Goal: Task Accomplishment & Management: Complete application form

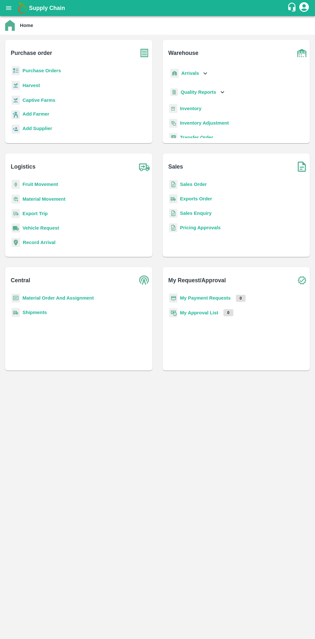
click at [16, 2] on img at bounding box center [22, 8] width 13 height 13
click at [11, 8] on icon "open drawer" at bounding box center [8, 8] width 5 height 4
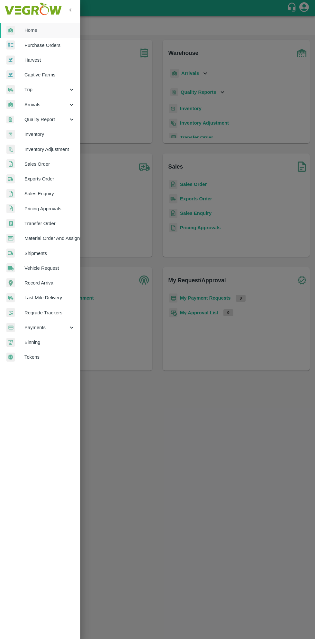
click at [37, 108] on span "Arrivals" at bounding box center [46, 104] width 44 height 7
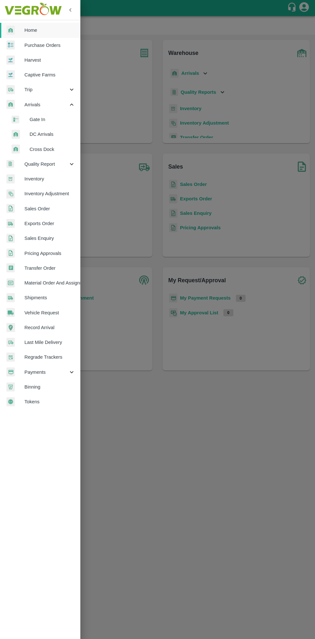
click at [38, 134] on span "DC Arrivals" at bounding box center [53, 134] width 46 height 7
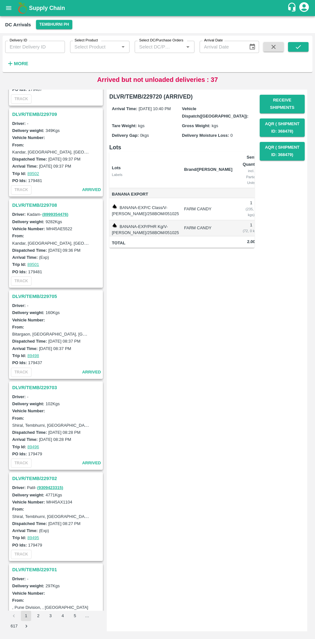
scroll to position [439, 0]
click at [30, 477] on h3 "DLVR/TEMB/229702" at bounding box center [56, 479] width 89 height 8
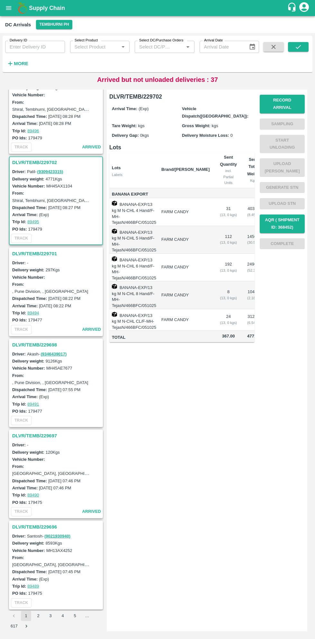
scroll to position [820, 0]
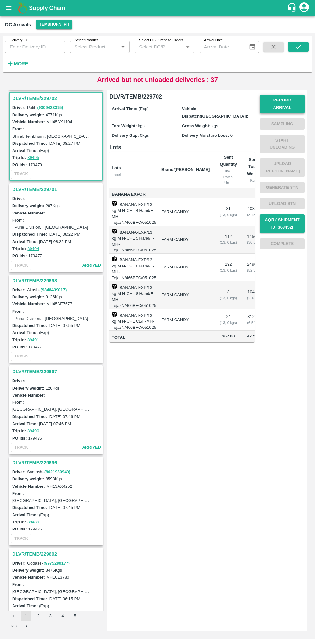
click at [294, 101] on button "Record Arrival" at bounding box center [282, 104] width 45 height 19
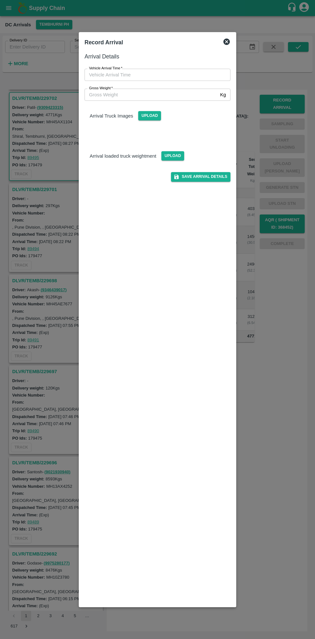
click at [112, 88] on span "*" at bounding box center [111, 88] width 2 height 4
click at [112, 89] on input "Gross Weight   *" at bounding box center [150, 95] width 133 height 12
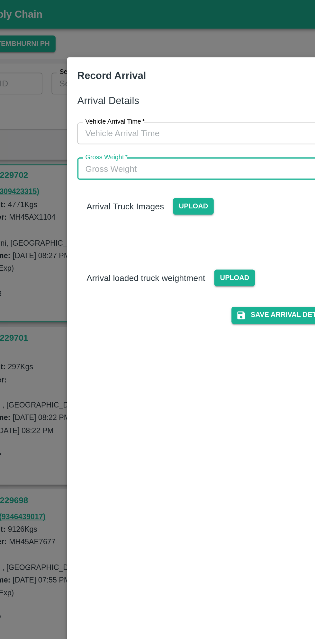
click at [115, 70] on label "Vehicle Arrival Time   *" at bounding box center [105, 68] width 33 height 5
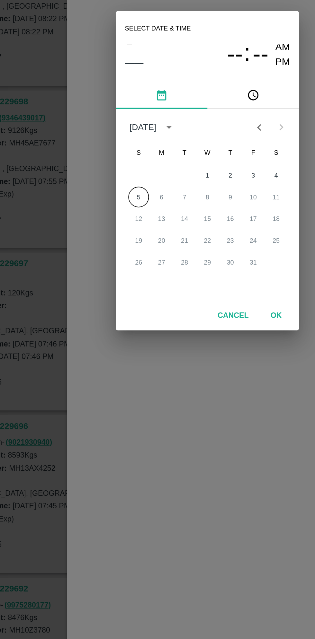
click at [185, 277] on icon "pick time" at bounding box center [183, 277] width 7 height 7
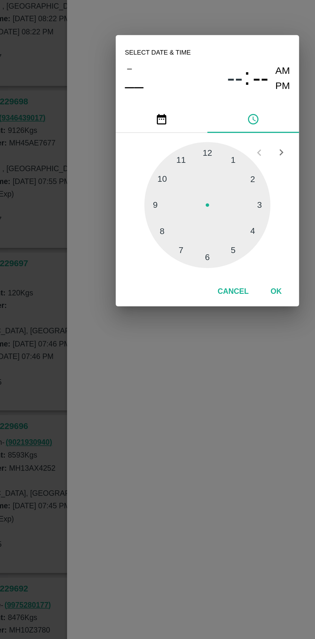
click at [185, 323] on div at bounding box center [157, 339] width 71 height 71
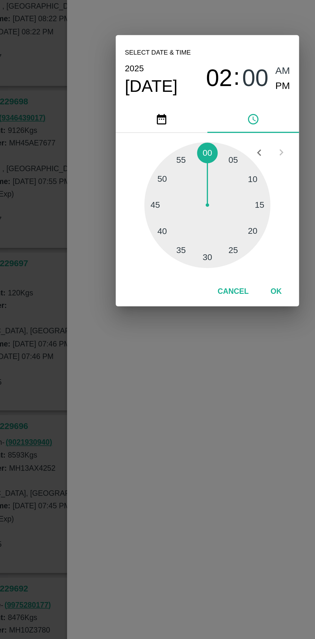
click at [184, 323] on div at bounding box center [157, 339] width 71 height 71
type input "05/10/2025 02:10 AM"
click at [197, 391] on button "OK" at bounding box center [196, 387] width 21 height 11
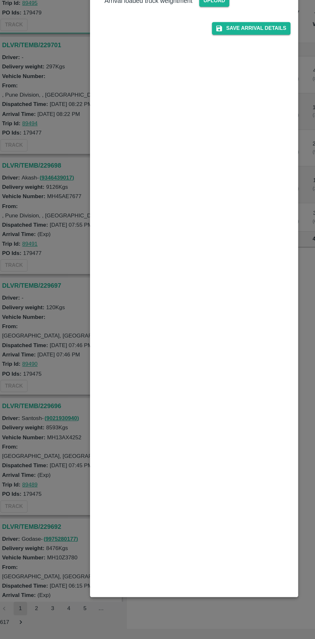
scroll to position [0, 0]
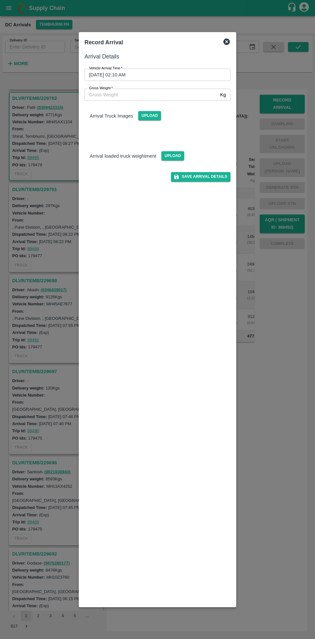
click at [103, 96] on input "Gross Weight   *" at bounding box center [150, 95] width 133 height 12
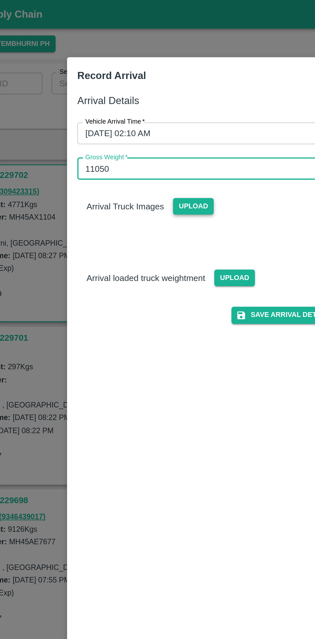
type input "11050"
click at [149, 116] on span "Upload" at bounding box center [149, 115] width 23 height 9
click at [0, 0] on input "Upload" at bounding box center [0, 0] width 0 height 0
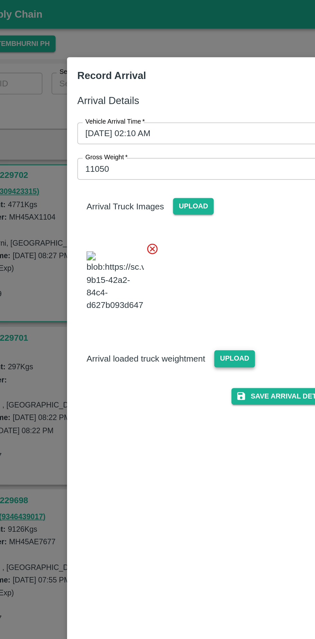
click at [166, 206] on span "Upload" at bounding box center [172, 201] width 23 height 9
click at [0, 0] on input "Upload" at bounding box center [0, 0] width 0 height 0
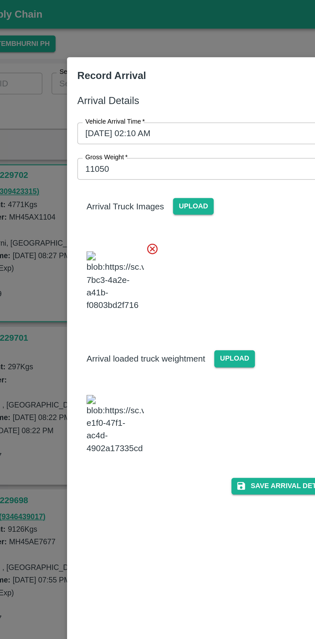
click at [113, 255] on img at bounding box center [106, 239] width 32 height 34
click at [201, 278] on button "Save Arrival Details" at bounding box center [200, 272] width 59 height 9
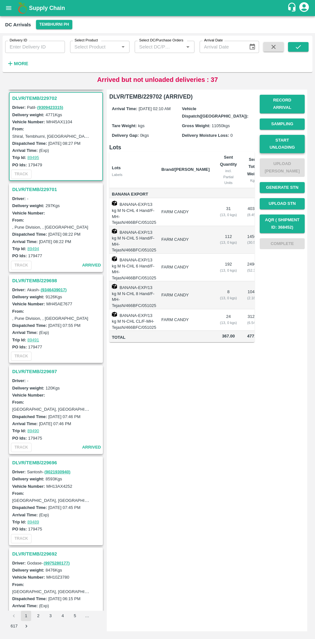
click at [302, 136] on button "Start Unloading" at bounding box center [282, 144] width 45 height 19
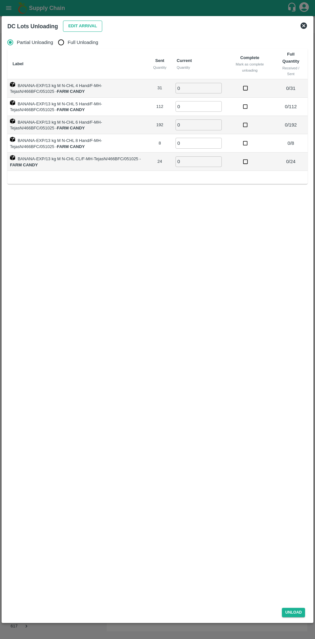
click at [72, 24] on button "Edit Arrival" at bounding box center [82, 26] width 39 height 11
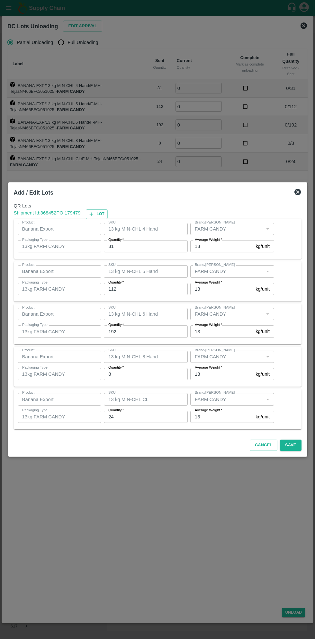
click at [140, 246] on input "31" at bounding box center [146, 246] width 84 height 12
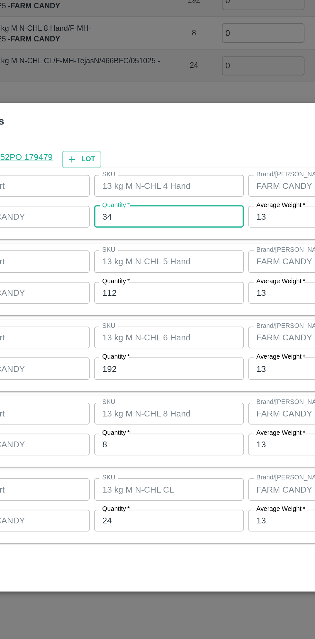
type input "34"
click at [133, 291] on input "112" at bounding box center [146, 289] width 84 height 12
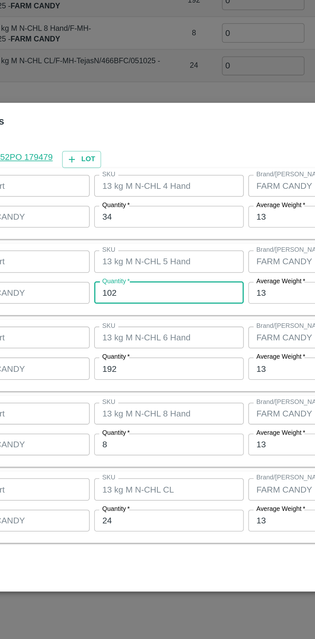
type input "102"
click at [137, 332] on input "192" at bounding box center [146, 331] width 84 height 12
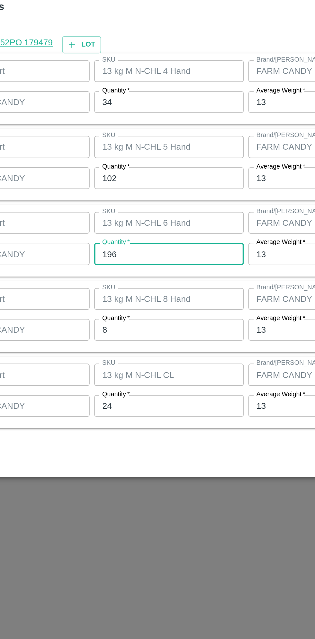
type input "196"
click at [136, 376] on input "8" at bounding box center [146, 374] width 84 height 12
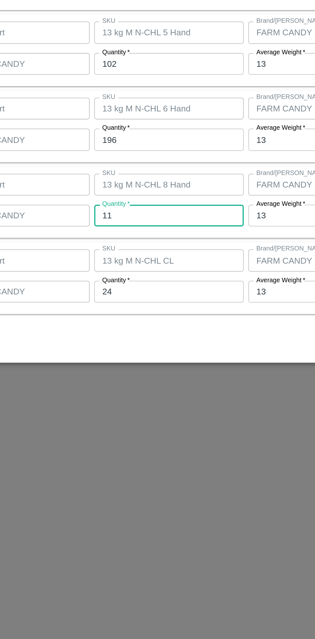
type input "11"
click at [146, 417] on input "24" at bounding box center [146, 417] width 84 height 12
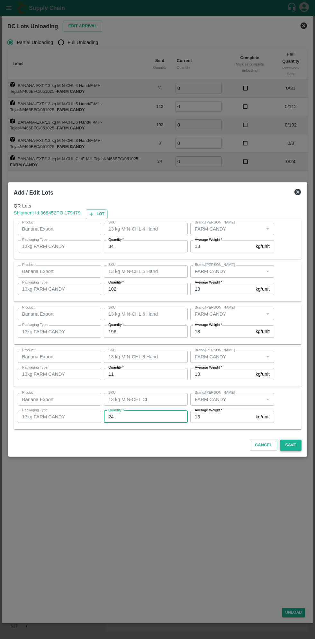
click at [292, 445] on button "Save" at bounding box center [290, 445] width 21 height 11
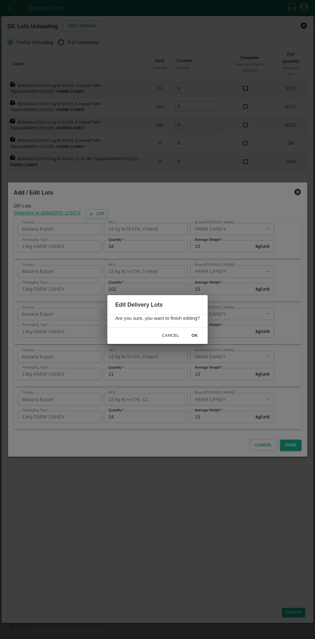
click at [201, 336] on button "ok" at bounding box center [194, 335] width 21 height 11
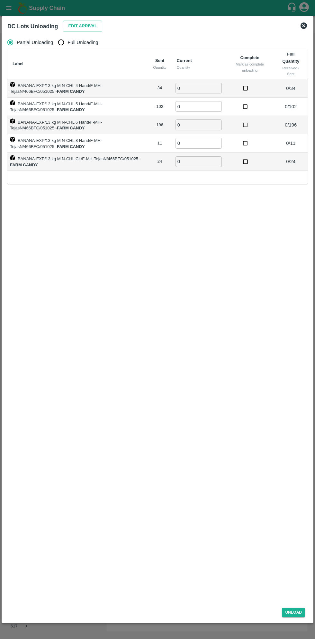
click at [85, 40] on span "Full Unloading" at bounding box center [83, 42] width 31 height 7
click at [67, 40] on input "Full Unloading" at bounding box center [61, 42] width 13 height 13
radio input "true"
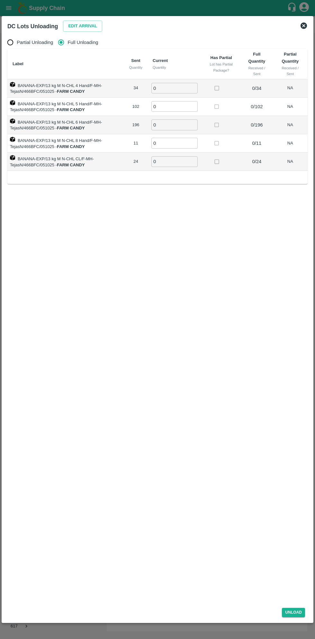
click at [177, 88] on input "0" at bounding box center [174, 88] width 46 height 11
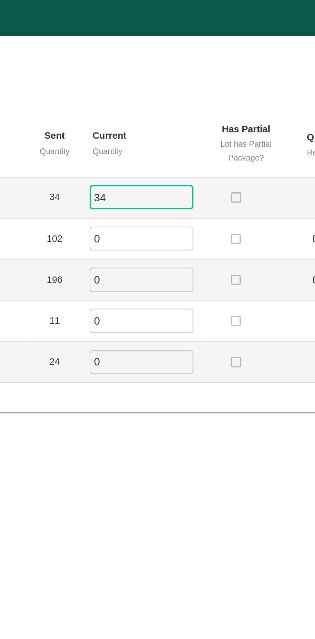
type input "34"
click at [174, 107] on input "0" at bounding box center [174, 106] width 46 height 11
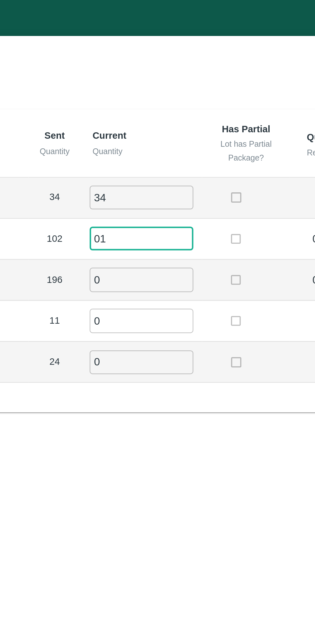
type input "0"
type input "102"
click at [174, 123] on input "0" at bounding box center [174, 124] width 46 height 11
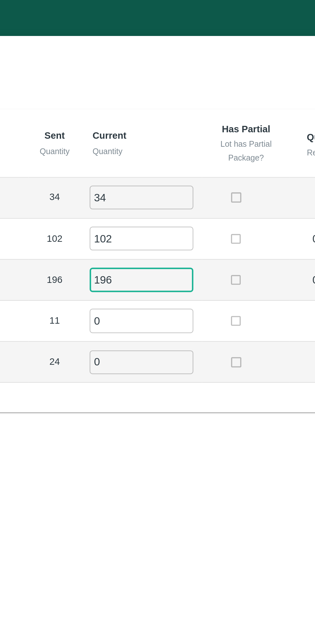
type input "196"
click at [179, 144] on input "0" at bounding box center [174, 143] width 46 height 11
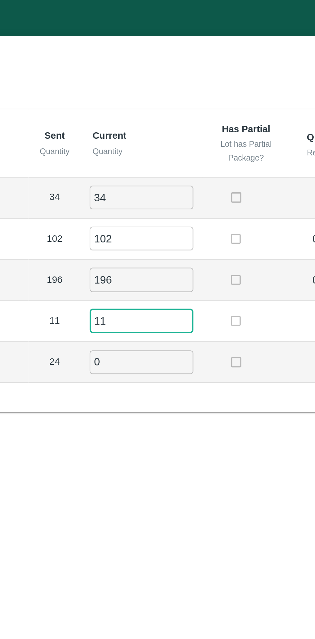
type input "11"
click at [181, 158] on input "0" at bounding box center [174, 161] width 46 height 11
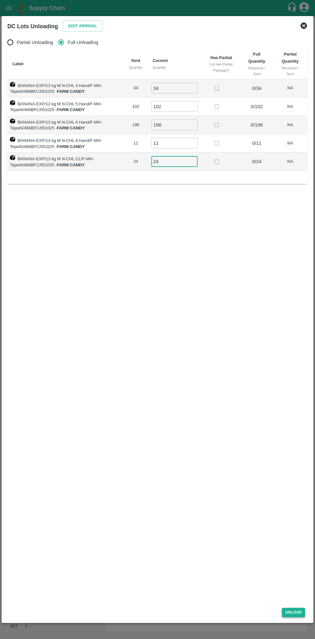
type input "24"
click at [296, 612] on button "Unload" at bounding box center [293, 612] width 23 height 9
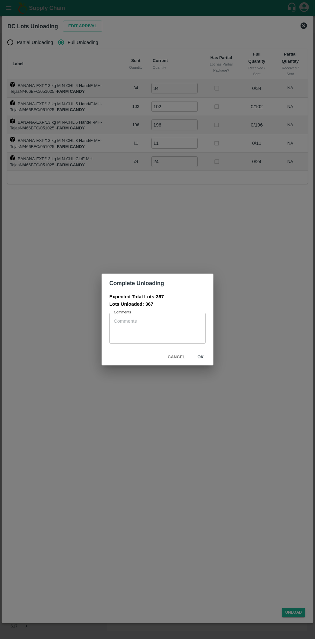
click at [205, 359] on button "ok" at bounding box center [200, 357] width 21 height 11
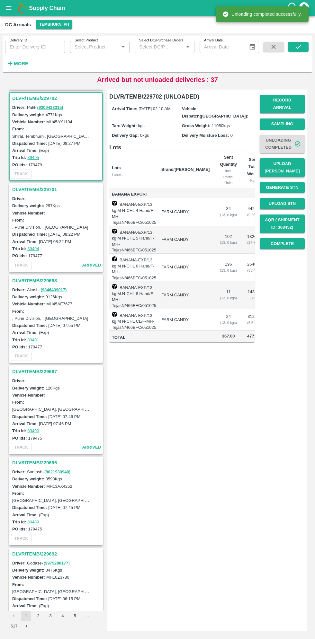
click at [286, 160] on button "Upload [PERSON_NAME]" at bounding box center [282, 167] width 45 height 19
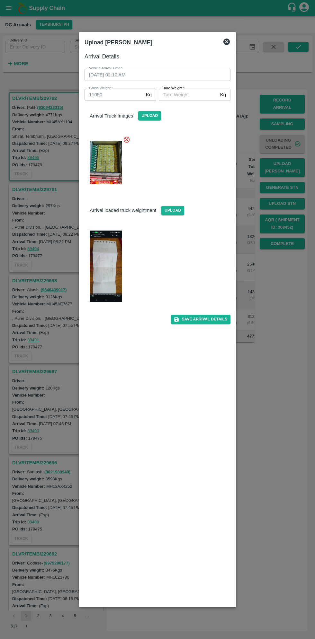
click at [111, 262] on img at bounding box center [106, 266] width 32 height 71
click at [193, 94] on input "[PERSON_NAME]   *" at bounding box center [188, 95] width 59 height 12
type input "5930"
click at [179, 317] on icon "submit" at bounding box center [176, 320] width 6 height 6
click at [202, 319] on button "Save Arrival Details" at bounding box center [200, 319] width 59 height 9
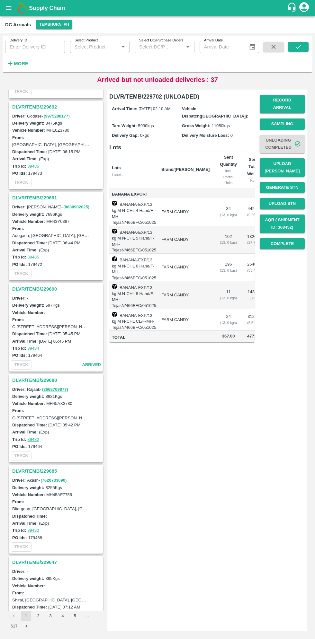
scroll to position [1268, 0]
click at [48, 466] on h3 "DLVR/TEMB/229685" at bounding box center [56, 470] width 89 height 8
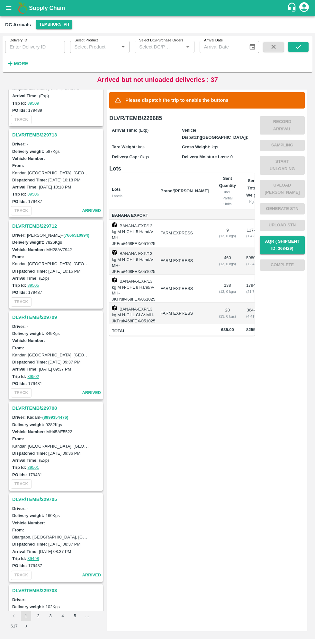
scroll to position [230, 0]
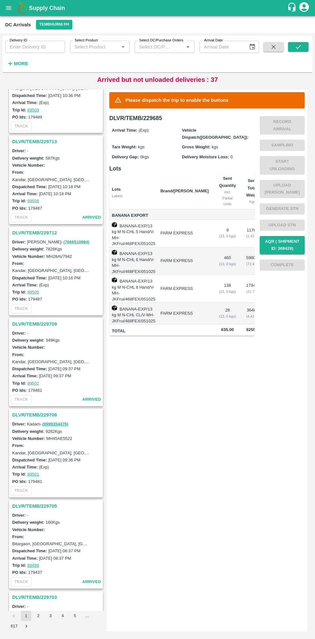
click at [29, 231] on h3 "DLVR/TEMB/229712" at bounding box center [56, 233] width 89 height 8
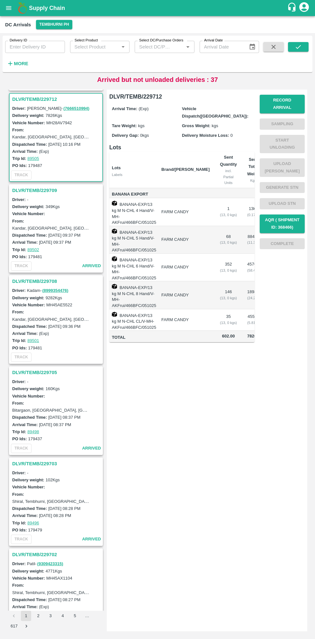
scroll to position [366, 0]
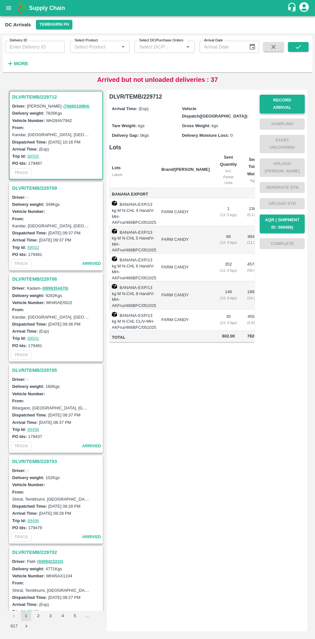
click at [280, 100] on button "Record Arrival" at bounding box center [282, 104] width 45 height 19
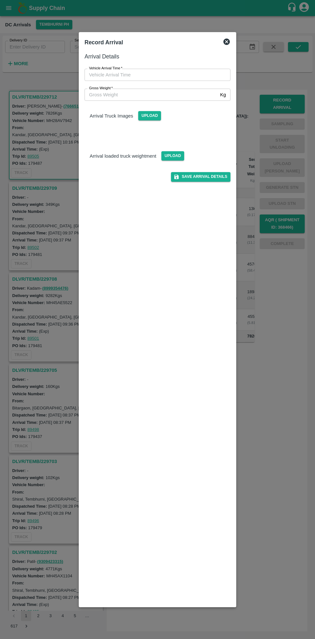
click at [110, 77] on input "Vehicle Arrival Time   *" at bounding box center [154, 75] width 141 height 12
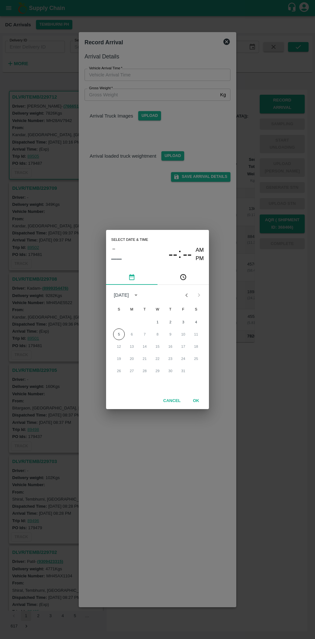
click at [181, 278] on icon "pick time" at bounding box center [183, 277] width 7 height 7
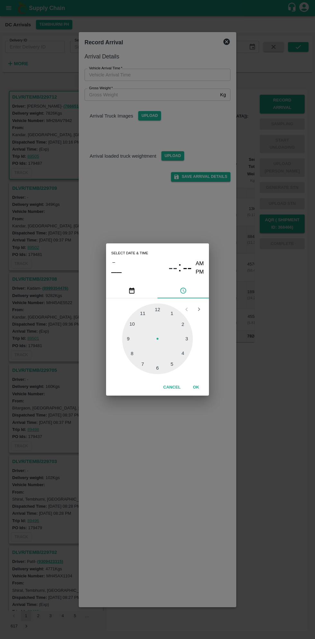
click at [132, 326] on div at bounding box center [157, 339] width 71 height 71
click at [172, 314] on div at bounding box center [157, 339] width 71 height 71
type input "[DATE] 10:05 AM"
click at [202, 385] on button "OK" at bounding box center [196, 387] width 21 height 11
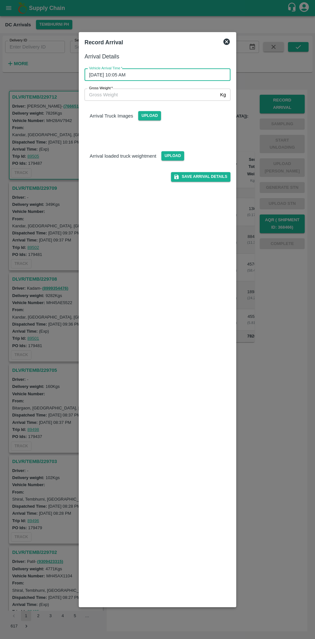
click at [97, 94] on input "Gross Weight   *" at bounding box center [150, 95] width 133 height 12
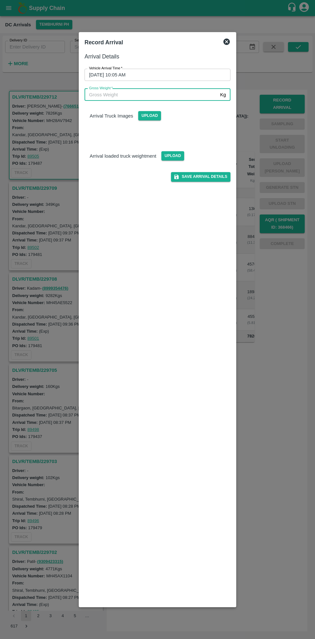
click at [228, 39] on icon at bounding box center [226, 42] width 6 height 6
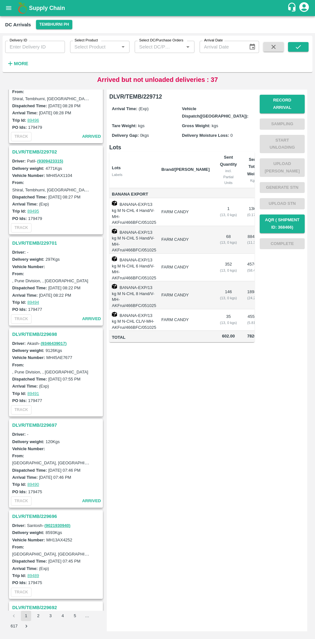
scroll to position [767, 0]
click at [30, 330] on h3 "DLVR/TEMB/229698" at bounding box center [56, 334] width 89 height 8
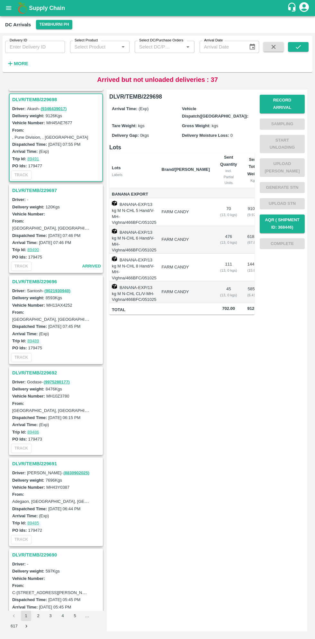
scroll to position [1002, 0]
click at [278, 100] on button "Record Arrival" at bounding box center [282, 104] width 45 height 19
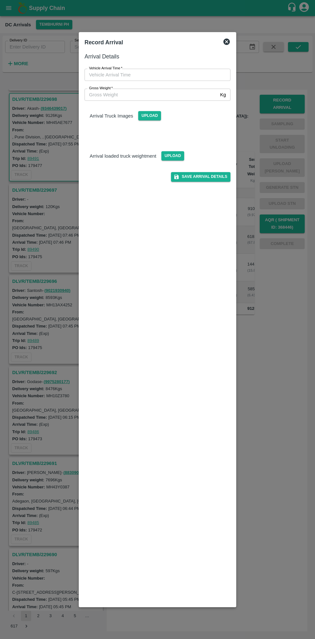
click at [119, 75] on input "Vehicle Arrival Time   *" at bounding box center [154, 75] width 141 height 12
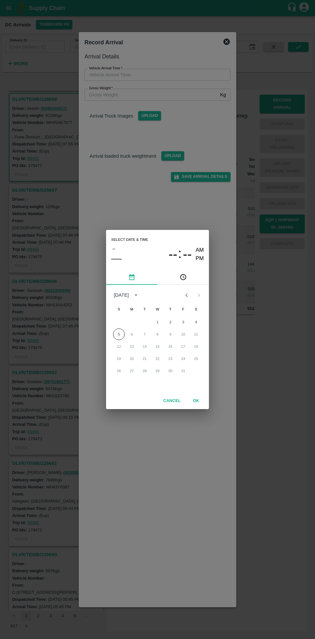
click at [183, 278] on icon "pick time" at bounding box center [184, 277] width 2 height 3
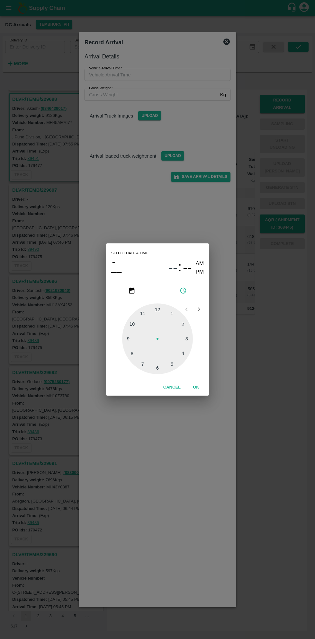
click at [130, 327] on div at bounding box center [157, 339] width 71 height 71
click at [139, 369] on div at bounding box center [157, 339] width 71 height 71
type input "05/10/2025 10:35 AM"
click at [198, 389] on button "OK" at bounding box center [196, 387] width 21 height 11
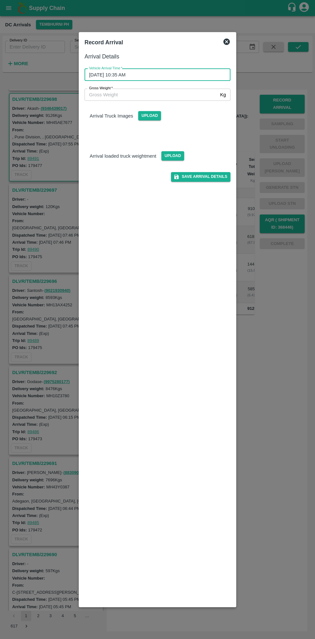
click at [112, 94] on input "Gross Weight   *" at bounding box center [150, 95] width 133 height 12
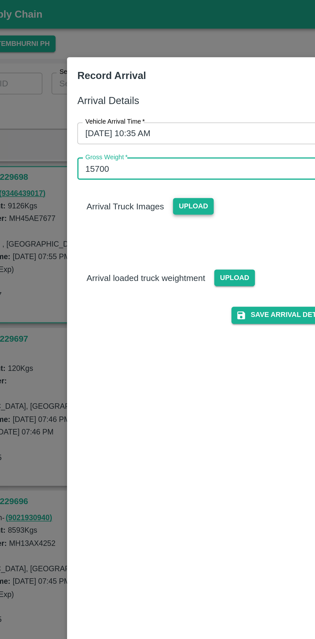
type input "15700"
click at [143, 119] on span "Upload" at bounding box center [149, 115] width 23 height 9
click at [0, 0] on input "Upload" at bounding box center [0, 0] width 0 height 0
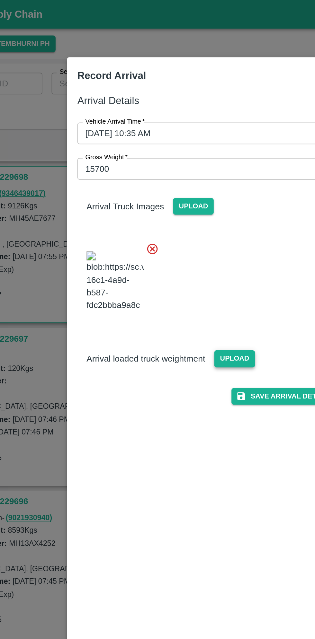
click at [175, 206] on span "Upload" at bounding box center [172, 201] width 23 height 9
click at [0, 0] on input "Upload" at bounding box center [0, 0] width 0 height 0
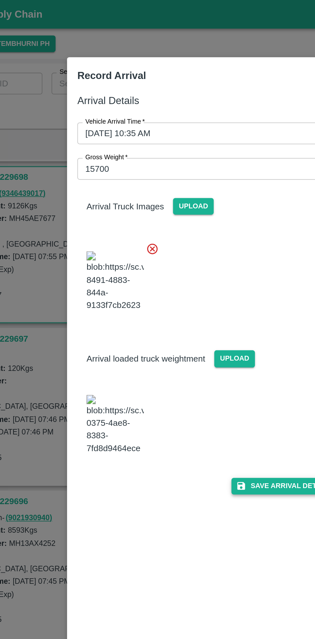
click at [202, 278] on button "Save Arrival Details" at bounding box center [200, 272] width 59 height 9
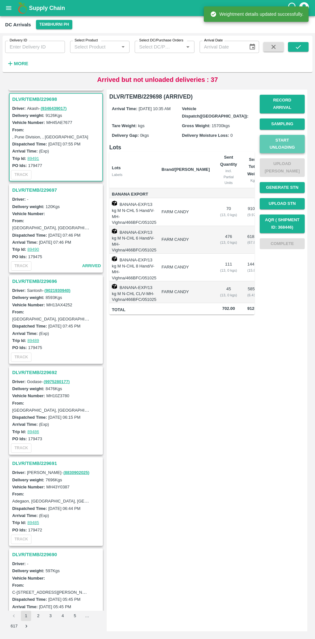
click at [278, 137] on button "Start Unloading" at bounding box center [282, 144] width 45 height 19
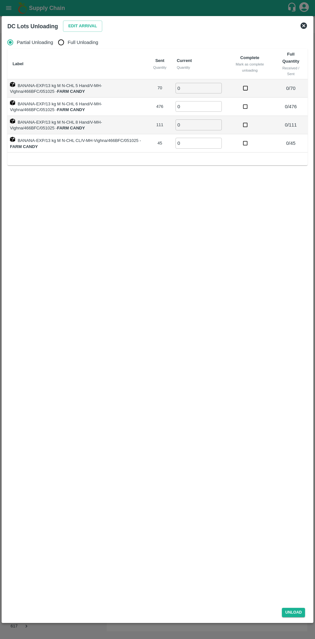
click at [79, 20] on div "Edit Arrival" at bounding box center [81, 25] width 42 height 14
click at [80, 27] on button "Edit Arrival" at bounding box center [82, 26] width 39 height 11
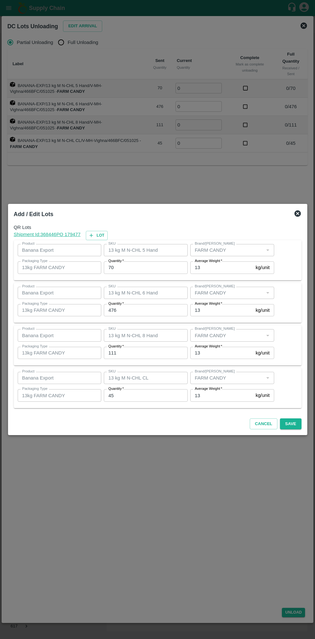
click at [130, 267] on input "70" at bounding box center [146, 267] width 84 height 12
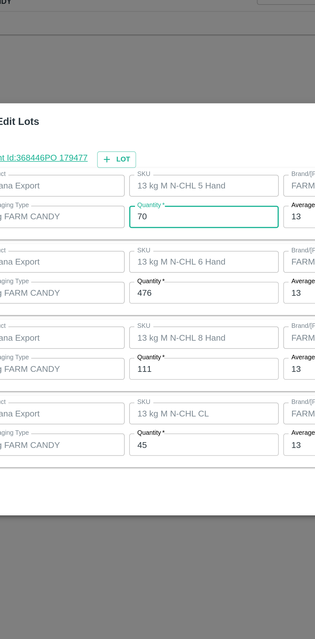
type input "7"
type input "68"
click at [154, 312] on input "476" at bounding box center [146, 310] width 84 height 12
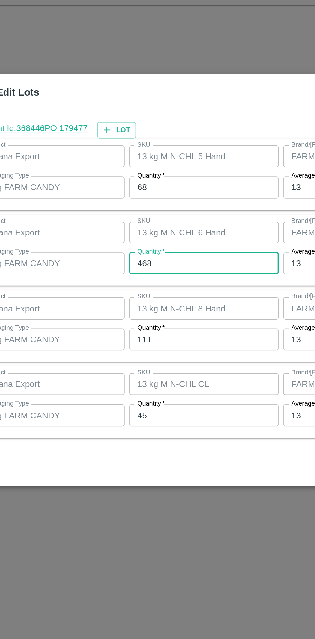
type input "468"
click at [144, 354] on input "111" at bounding box center [146, 353] width 84 height 12
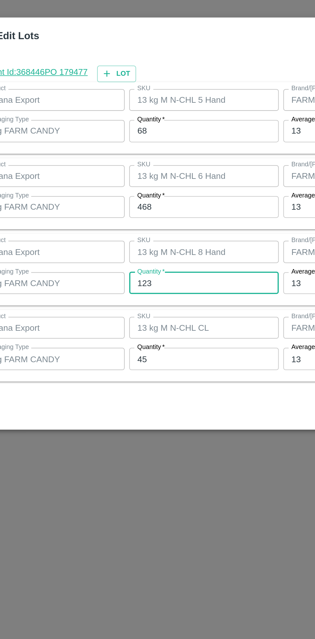
type input "123"
click at [145, 396] on input "45" at bounding box center [146, 395] width 84 height 12
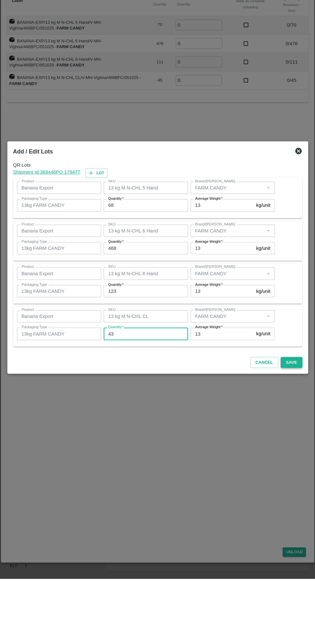
type input "43"
click at [294, 423] on button "Save" at bounding box center [290, 424] width 21 height 11
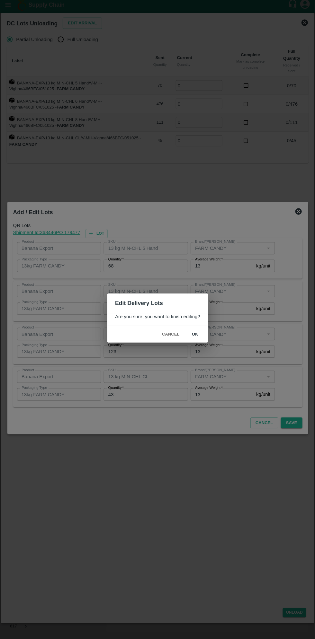
click at [194, 339] on button "ok" at bounding box center [194, 335] width 21 height 11
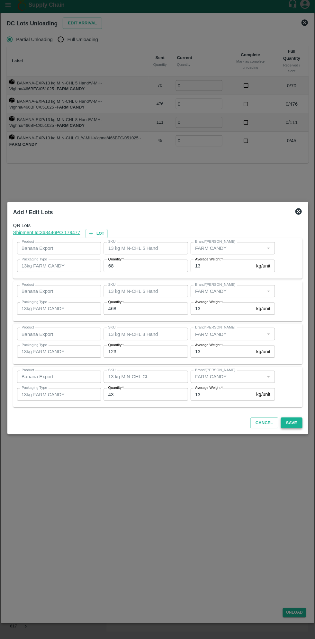
click at [294, 420] on button "Save" at bounding box center [290, 424] width 21 height 11
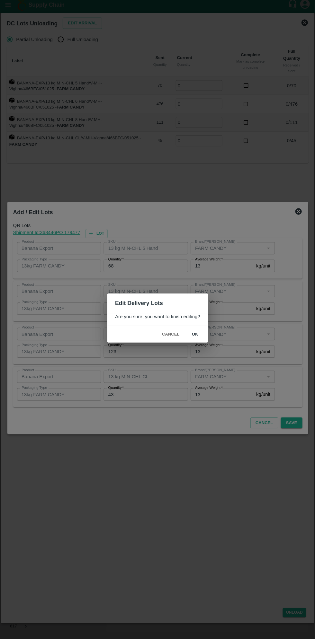
click at [195, 335] on button "ok" at bounding box center [194, 335] width 21 height 11
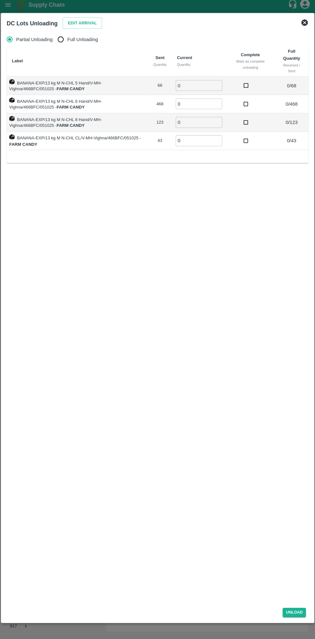
click at [81, 42] on span "Full Unloading" at bounding box center [83, 42] width 31 height 7
click at [67, 42] on input "Full Unloading" at bounding box center [61, 42] width 13 height 13
radio input "true"
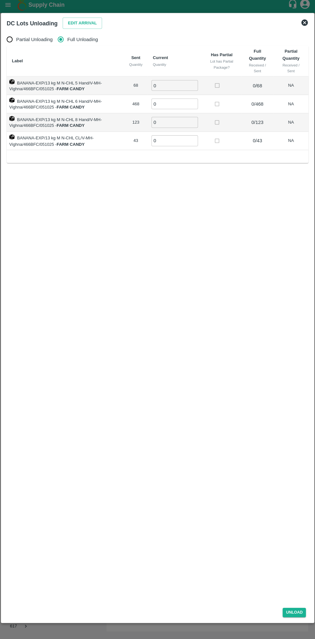
click at [177, 88] on input "0" at bounding box center [174, 88] width 46 height 11
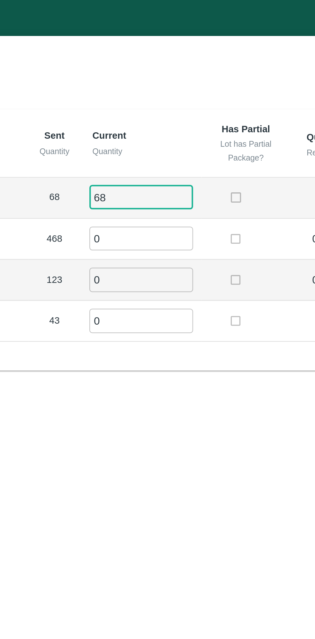
type input "68"
click at [170, 108] on input "0" at bounding box center [174, 106] width 46 height 11
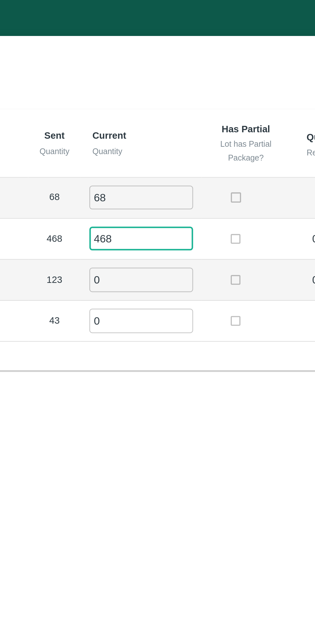
type input "468"
click at [165, 124] on input "0" at bounding box center [174, 124] width 46 height 11
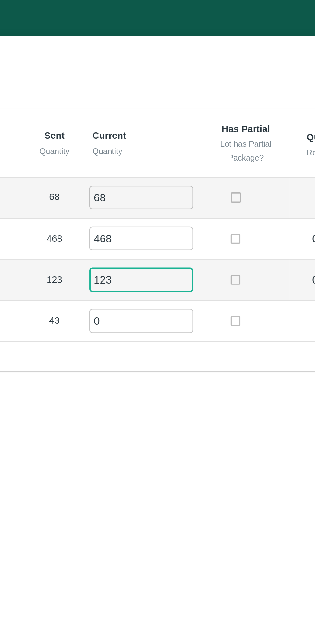
type input "123"
click at [170, 141] on input "0" at bounding box center [174, 143] width 46 height 11
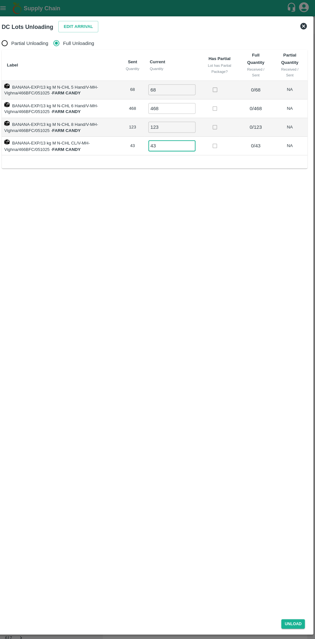
scroll to position [0, 0]
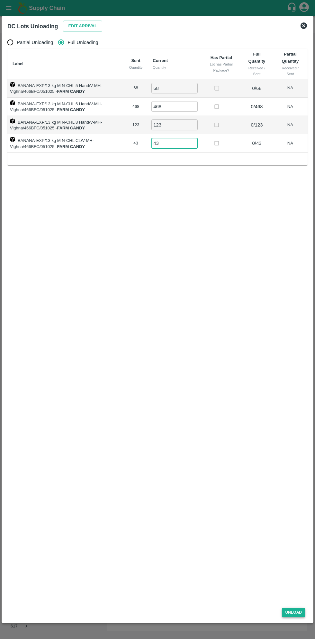
type input "43"
click at [295, 612] on button "Unload" at bounding box center [293, 612] width 23 height 9
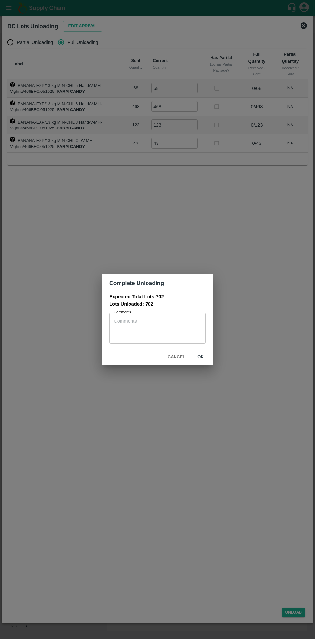
click at [200, 357] on button "ok" at bounding box center [200, 357] width 21 height 11
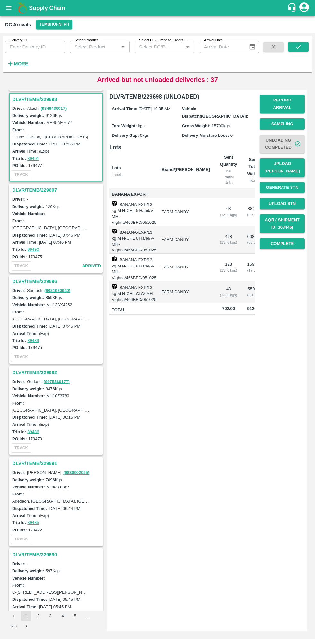
click at [290, 166] on button "Upload [PERSON_NAME]" at bounding box center [282, 167] width 45 height 19
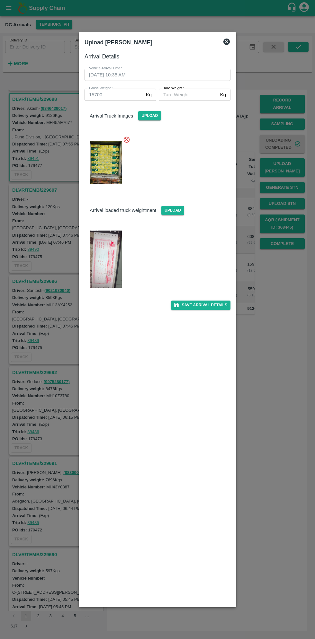
click at [115, 258] on img at bounding box center [106, 259] width 32 height 57
click at [204, 96] on input "[PERSON_NAME]   *" at bounding box center [188, 95] width 59 height 12
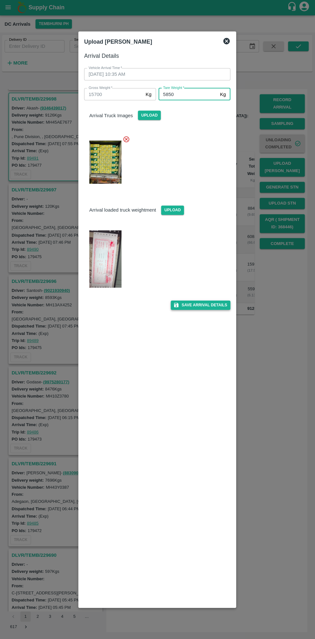
type input "5850"
click at [216, 306] on button "Save Arrival Details" at bounding box center [200, 305] width 59 height 9
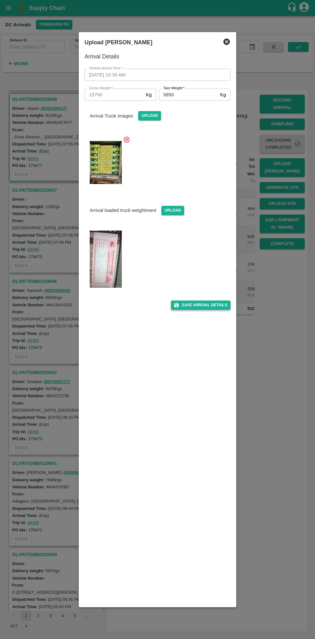
click at [211, 308] on button "Save Arrival Details" at bounding box center [200, 305] width 59 height 9
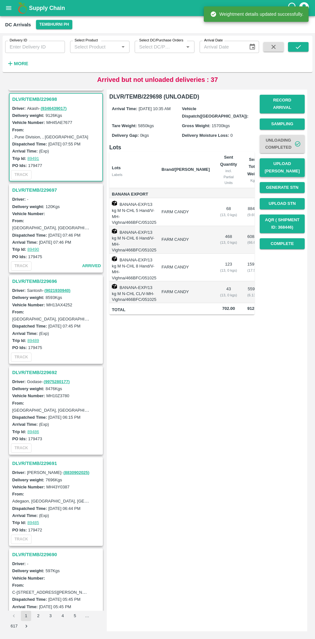
click at [282, 165] on button "Upload [PERSON_NAME]" at bounding box center [282, 167] width 45 height 19
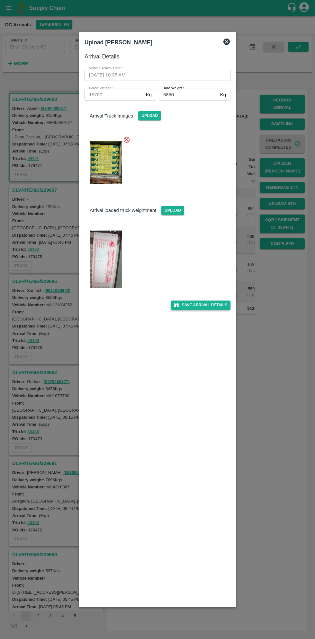
click at [208, 305] on button "Save Arrival Details" at bounding box center [200, 305] width 59 height 9
click at [119, 256] on img at bounding box center [106, 259] width 32 height 57
click at [210, 308] on button "Save Arrival Details" at bounding box center [200, 305] width 59 height 9
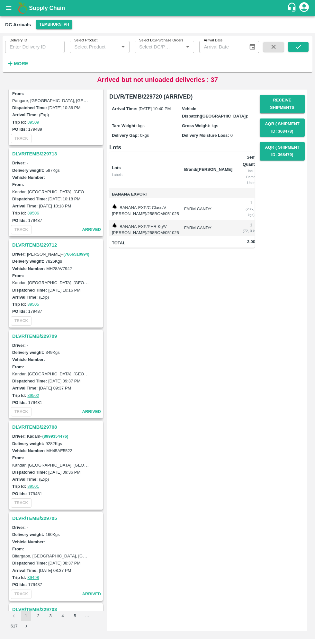
scroll to position [222, 0]
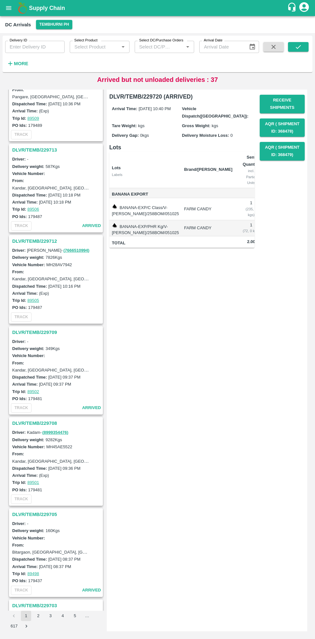
click at [25, 238] on h3 "DLVR/TEMB/229712" at bounding box center [56, 241] width 89 height 8
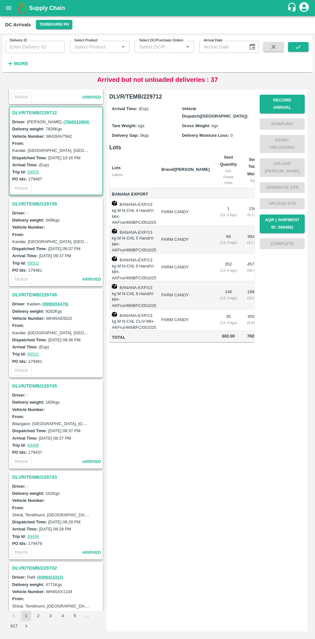
scroll to position [366, 0]
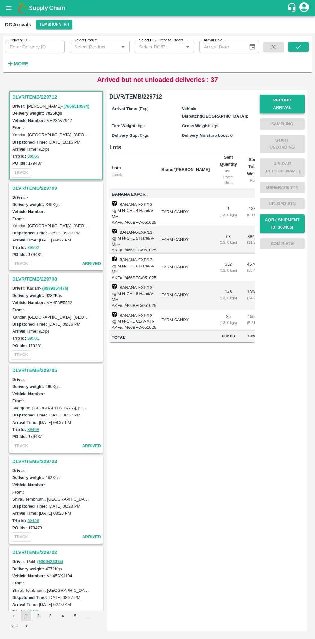
click at [281, 100] on button "Record Arrival" at bounding box center [282, 104] width 45 height 19
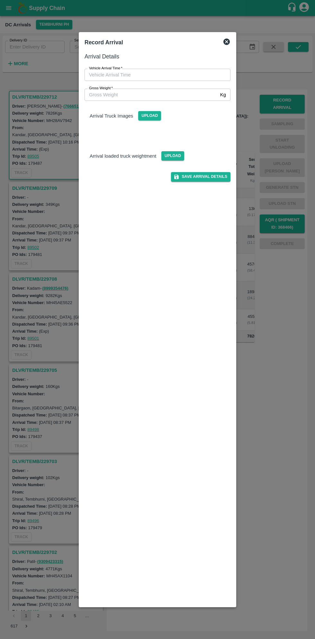
click at [115, 73] on input "Vehicle Arrival Time   *" at bounding box center [154, 75] width 141 height 12
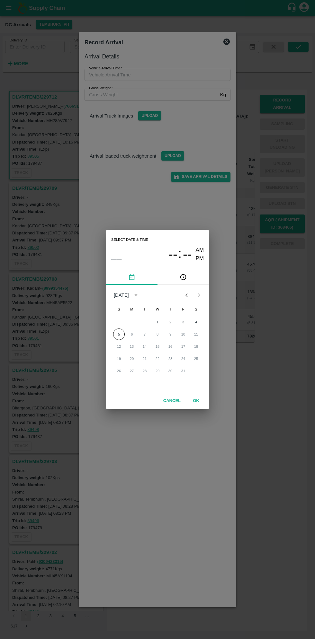
click at [191, 276] on button "pick time" at bounding box center [182, 277] width 51 height 15
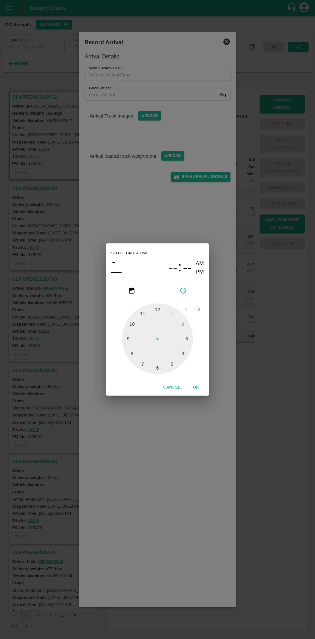
click at [138, 327] on div at bounding box center [157, 339] width 71 height 71
click at [174, 310] on div at bounding box center [157, 339] width 71 height 71
type input "[DATE] 10:05 AM"
click at [196, 387] on button "OK" at bounding box center [196, 387] width 21 height 11
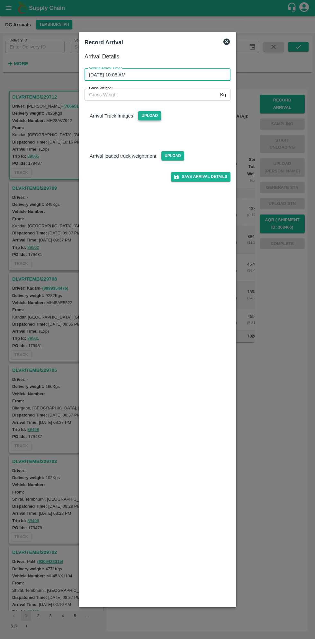
click at [150, 116] on span "Upload" at bounding box center [149, 115] width 23 height 9
click at [0, 0] on input "Upload" at bounding box center [0, 0] width 0 height 0
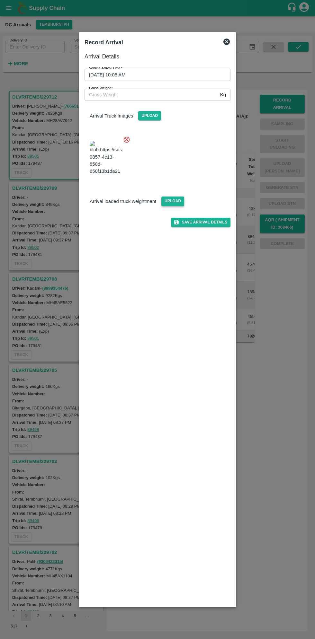
click at [163, 206] on span "Upload" at bounding box center [172, 201] width 23 height 9
click at [0, 0] on input "Upload" at bounding box center [0, 0] width 0 height 0
click at [172, 206] on span "Upload" at bounding box center [172, 201] width 23 height 9
click at [0, 0] on input "Upload" at bounding box center [0, 0] width 0 height 0
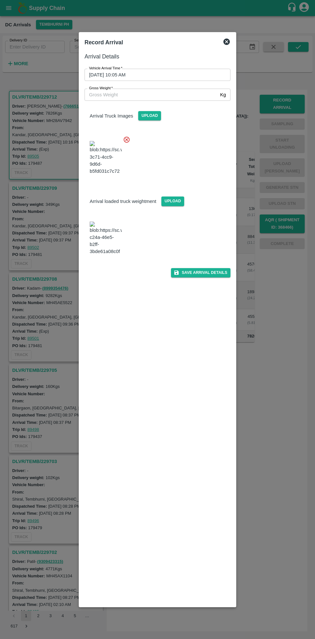
click at [111, 255] on img at bounding box center [106, 239] width 32 height 34
click at [110, 95] on input "Gross Weight   *" at bounding box center [150, 95] width 133 height 12
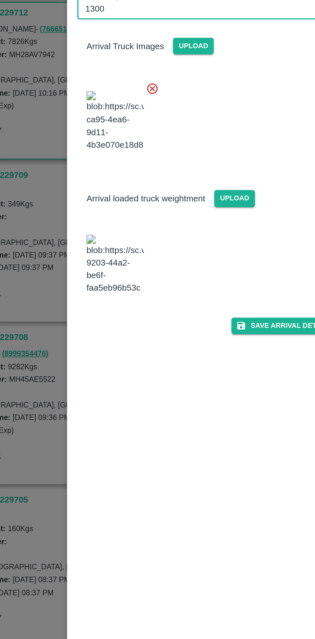
click at [109, 255] on img at bounding box center [106, 239] width 32 height 34
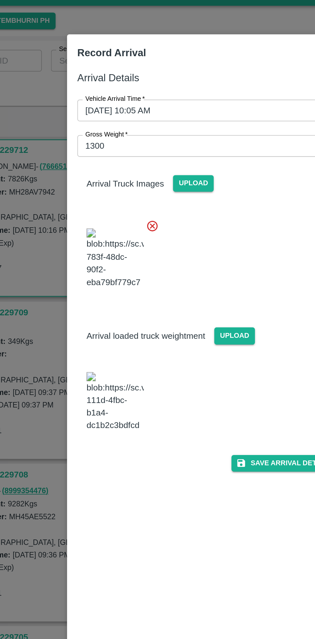
click at [105, 93] on input "1300" at bounding box center [150, 95] width 133 height 12
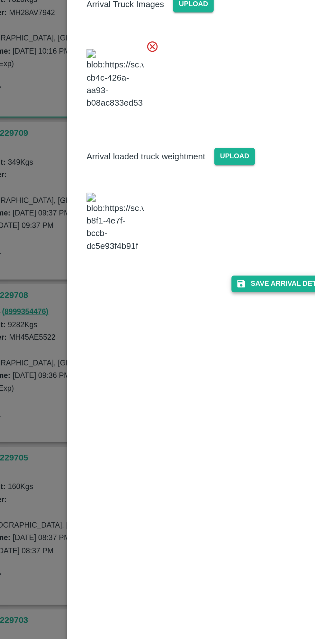
type input "13000"
click at [205, 278] on button "Save Arrival Details" at bounding box center [200, 272] width 59 height 9
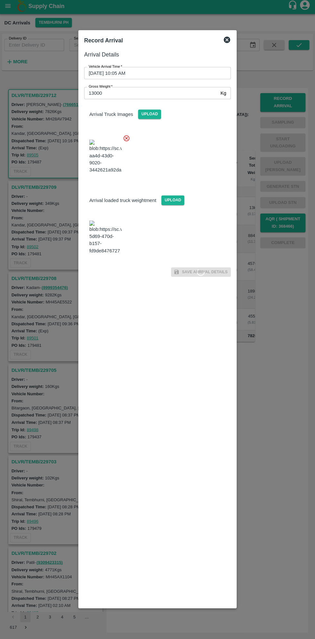
click at [250, 429] on div at bounding box center [157, 319] width 315 height 639
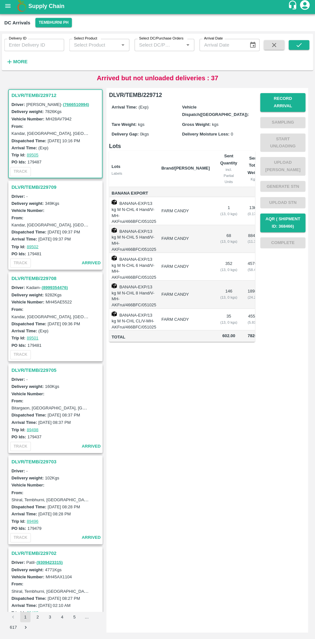
click at [37, 95] on h3 "DLVR/TEMB/229712" at bounding box center [56, 97] width 89 height 8
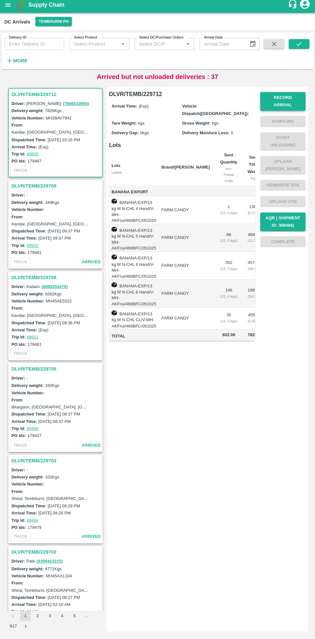
click at [288, 101] on button "Record Arrival" at bounding box center [282, 104] width 45 height 19
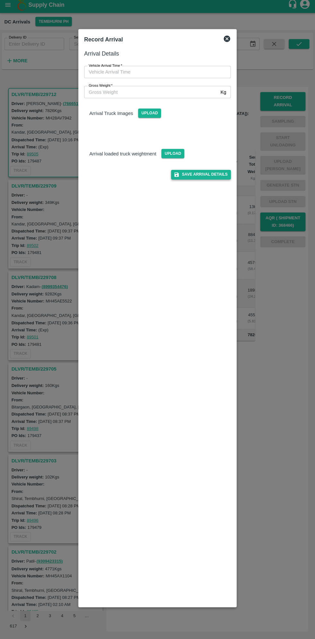
click at [211, 178] on button "Save Arrival Details" at bounding box center [200, 176] width 59 height 9
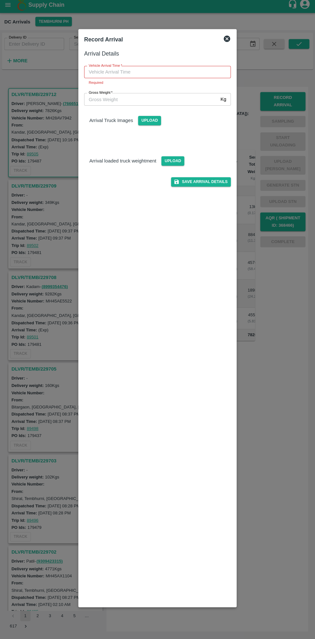
click at [179, 75] on input "Vehicle Arrival Time   *" at bounding box center [154, 75] width 141 height 12
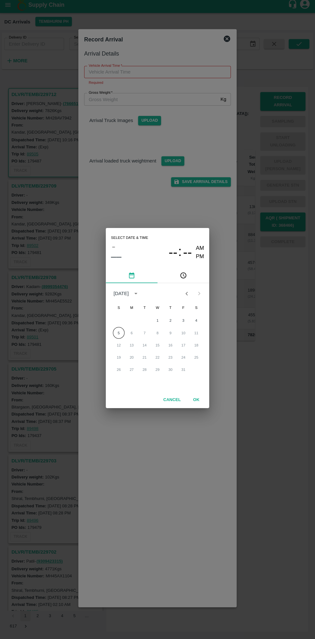
click at [190, 274] on button "pick time" at bounding box center [182, 277] width 51 height 15
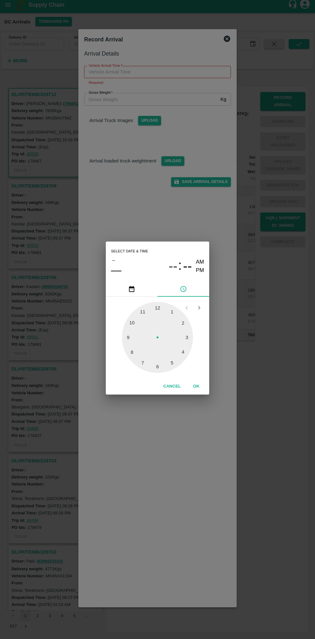
click at [136, 328] on div at bounding box center [157, 339] width 71 height 71
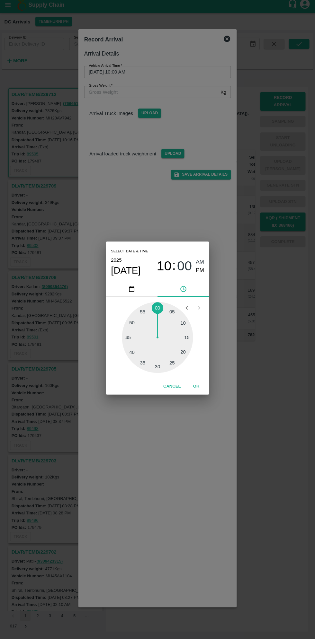
click at [178, 316] on div at bounding box center [157, 339] width 71 height 71
click at [174, 306] on div at bounding box center [157, 339] width 71 height 71
click at [177, 314] on div at bounding box center [157, 339] width 71 height 71
click at [181, 310] on button "Open previous view" at bounding box center [186, 309] width 12 height 12
click at [174, 362] on div at bounding box center [157, 339] width 71 height 71
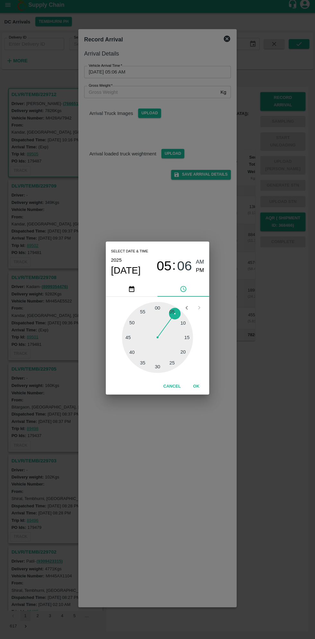
click at [174, 384] on button "Cancel" at bounding box center [172, 387] width 22 height 11
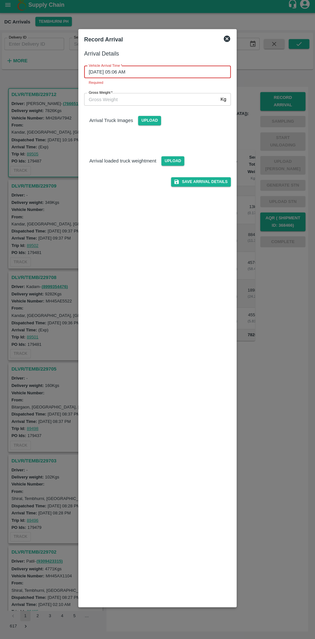
type input "DD/MM/YYYY hh:mm aa"
click at [131, 73] on input "DD/MM/YYYY hh:mm aa" at bounding box center [154, 75] width 141 height 12
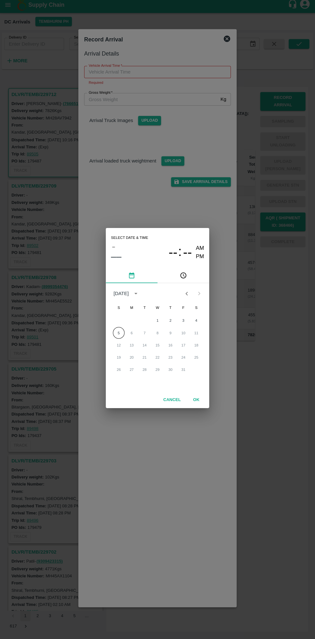
click at [188, 278] on button "pick time" at bounding box center [182, 277] width 51 height 15
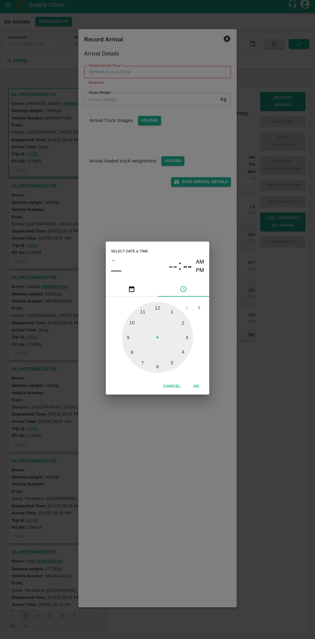
click at [136, 325] on div at bounding box center [157, 339] width 71 height 71
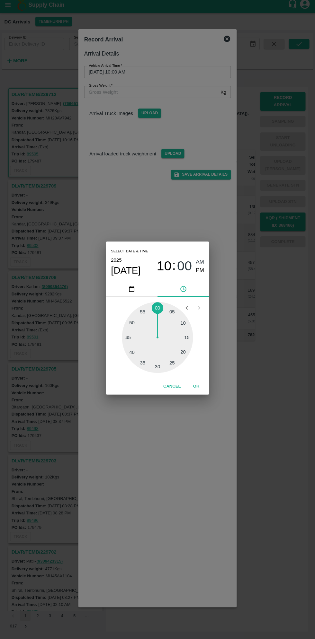
click at [176, 311] on div at bounding box center [157, 339] width 71 height 71
click at [172, 312] on div at bounding box center [157, 339] width 71 height 71
type input "[DATE] 10:05 AM"
click at [196, 387] on button "OK" at bounding box center [196, 387] width 21 height 11
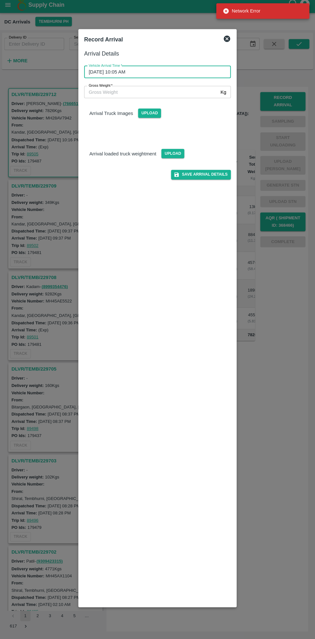
click at [110, 88] on span "*" at bounding box center [111, 88] width 2 height 4
click at [110, 89] on input "Gross Weight   *" at bounding box center [150, 95] width 133 height 12
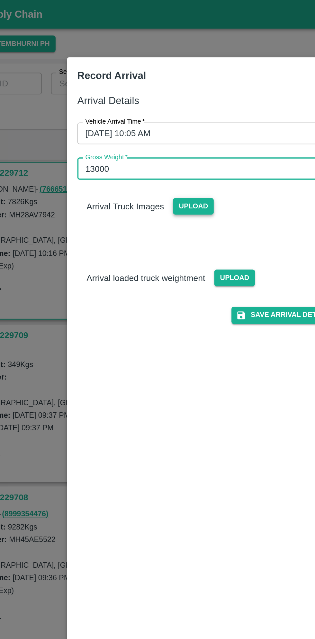
type input "13000"
click at [151, 117] on span "Upload" at bounding box center [149, 115] width 23 height 9
click at [0, 0] on input "Upload" at bounding box center [0, 0] width 0 height 0
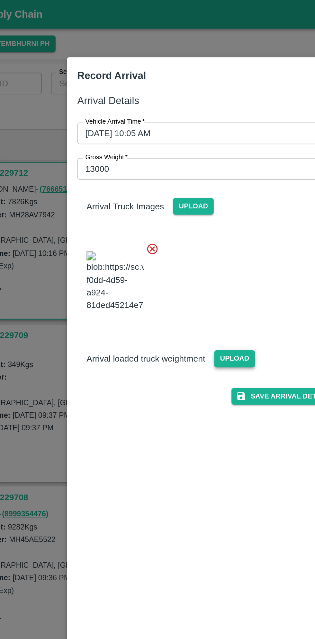
click at [171, 206] on span "Upload" at bounding box center [172, 201] width 23 height 9
click at [0, 0] on input "Upload" at bounding box center [0, 0] width 0 height 0
click at [169, 206] on span "Upload" at bounding box center [172, 201] width 23 height 9
click at [0, 0] on input "Upload" at bounding box center [0, 0] width 0 height 0
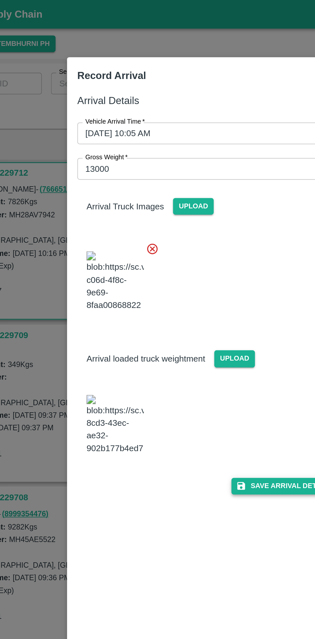
click at [203, 278] on button "Save Arrival Details" at bounding box center [200, 272] width 59 height 9
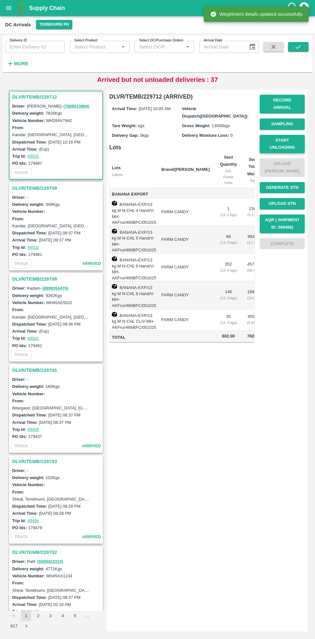
click at [291, 139] on button "Start Unloading" at bounding box center [282, 144] width 45 height 19
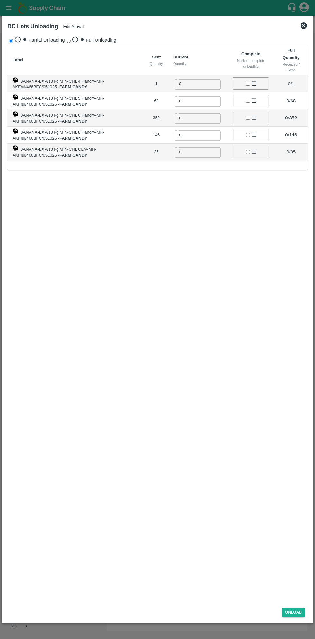
click at [84, 24] on button "Edit Arrival" at bounding box center [73, 26] width 21 height 5
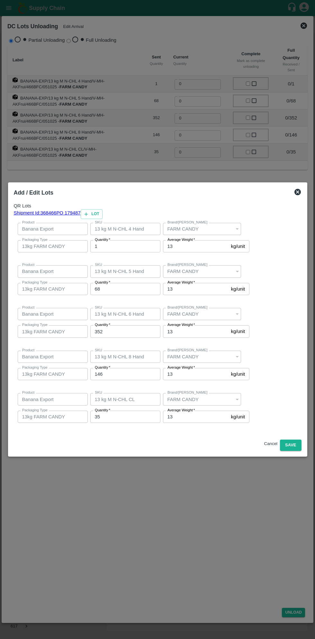
click at [130, 246] on input "1" at bounding box center [125, 246] width 70 height 12
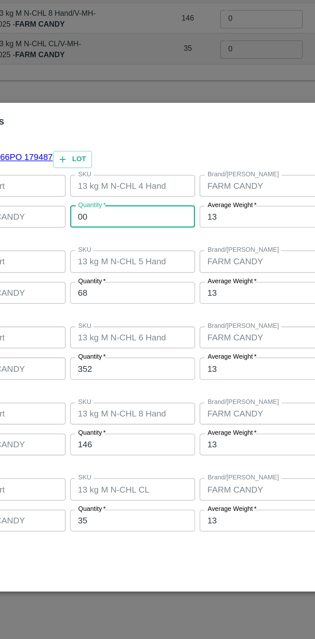
type input "00"
click at [141, 287] on input "68" at bounding box center [125, 289] width 70 height 12
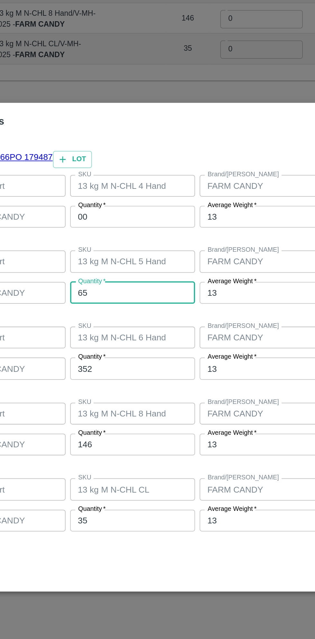
type input "65"
click at [137, 333] on input "352" at bounding box center [125, 331] width 70 height 12
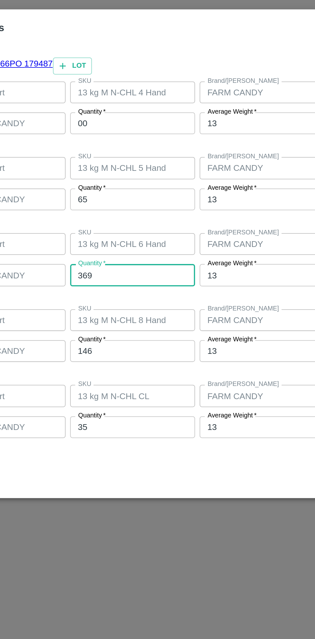
type input "369"
click at [145, 376] on input "146" at bounding box center [125, 374] width 70 height 12
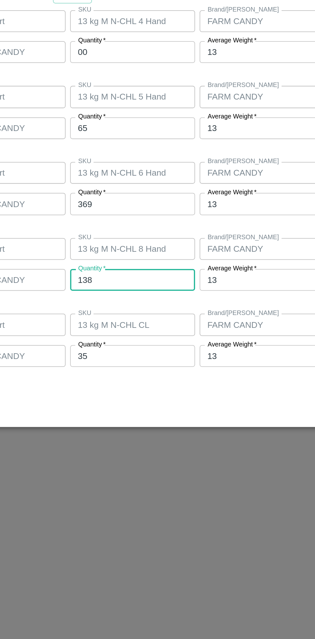
type input "138"
click at [146, 416] on input "35" at bounding box center [125, 417] width 70 height 12
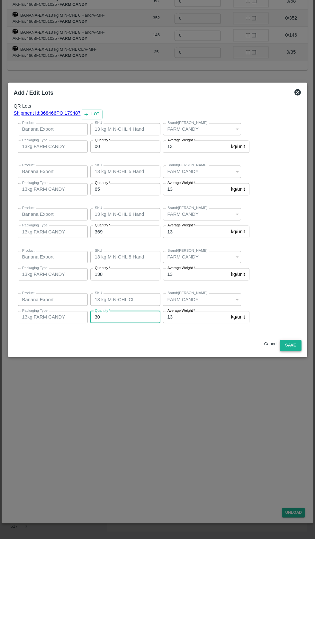
type input "30"
click at [291, 445] on button "Save" at bounding box center [290, 445] width 21 height 11
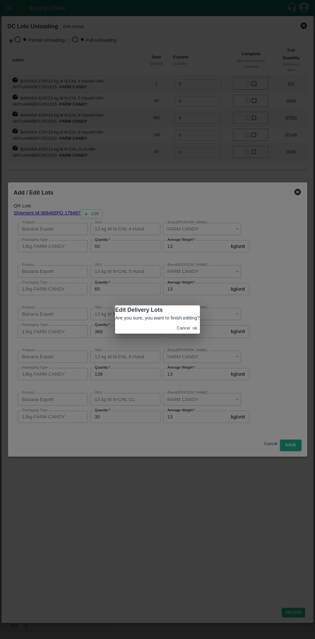
click at [193, 331] on button "ok" at bounding box center [195, 328] width 4 height 5
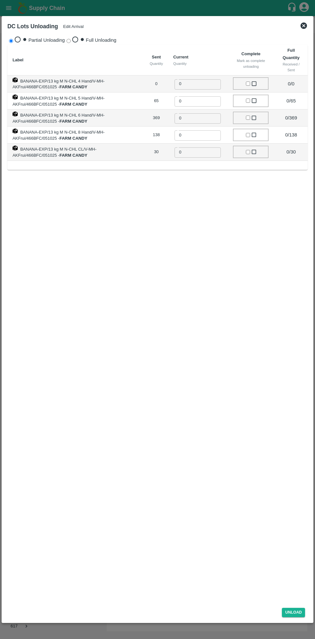
click at [197, 86] on input "0" at bounding box center [201, 84] width 55 height 12
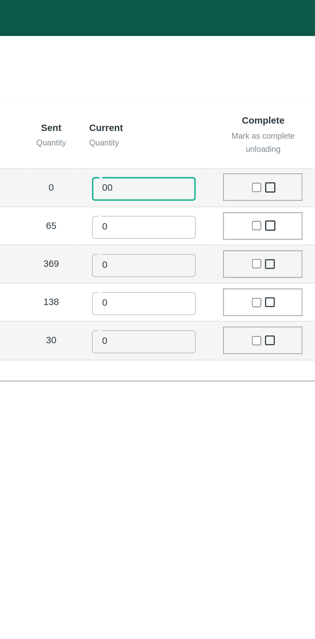
type input "00"
click at [186, 107] on input "0" at bounding box center [201, 101] width 55 height 12
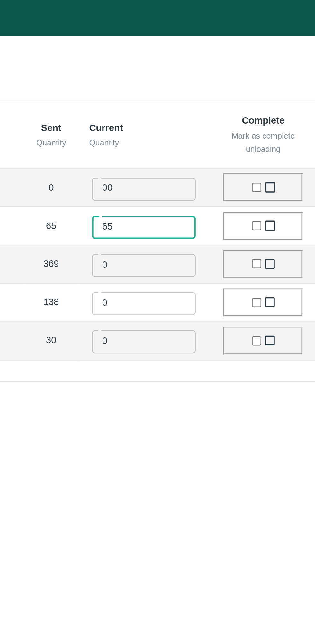
type input "65"
click at [187, 124] on input "0" at bounding box center [201, 118] width 55 height 12
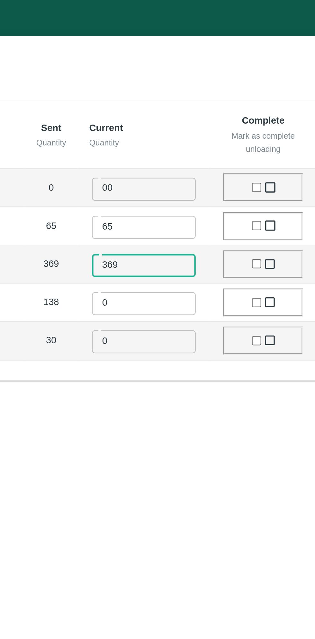
type input "369"
click at [190, 140] on input "0" at bounding box center [201, 135] width 55 height 12
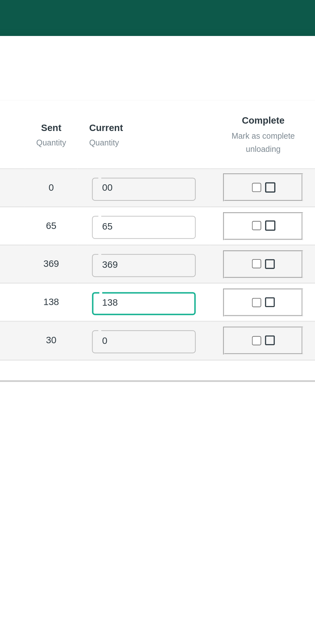
type input "138"
click at [190, 158] on input "0" at bounding box center [201, 152] width 55 height 12
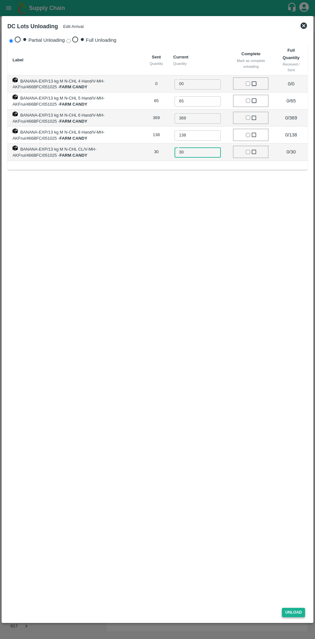
type input "30"
click at [302, 613] on button "Unload" at bounding box center [293, 612] width 23 height 9
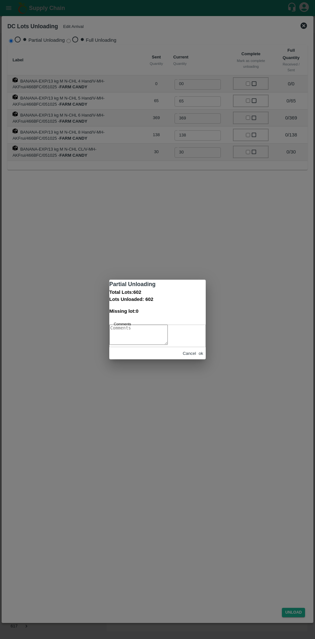
click at [200, 356] on button "ok" at bounding box center [201, 353] width 4 height 5
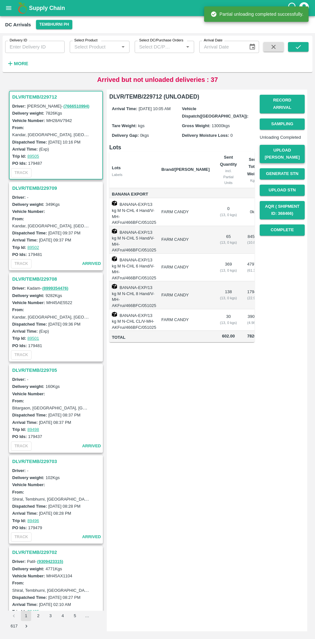
click at [288, 163] on button "Upload [PERSON_NAME]" at bounding box center [282, 154] width 45 height 19
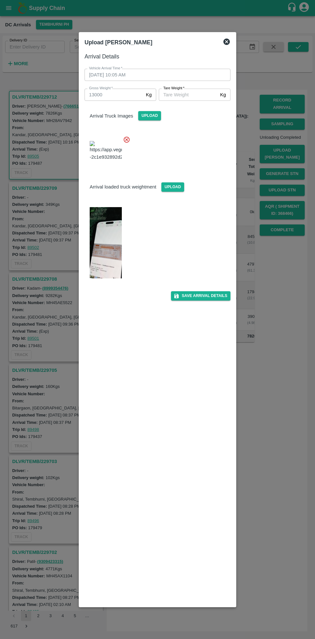
click at [198, 95] on input "[PERSON_NAME]   *" at bounding box center [188, 95] width 59 height 12
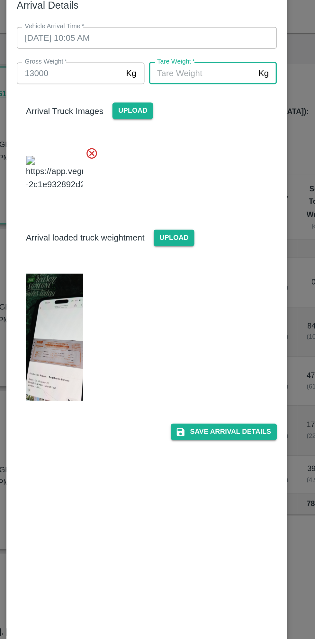
click at [107, 257] on img at bounding box center [106, 242] width 32 height 71
click at [177, 96] on input "[PERSON_NAME]   *" at bounding box center [188, 95] width 59 height 12
type input "5380"
click at [164, 94] on input "5380" at bounding box center [188, 95] width 59 height 12
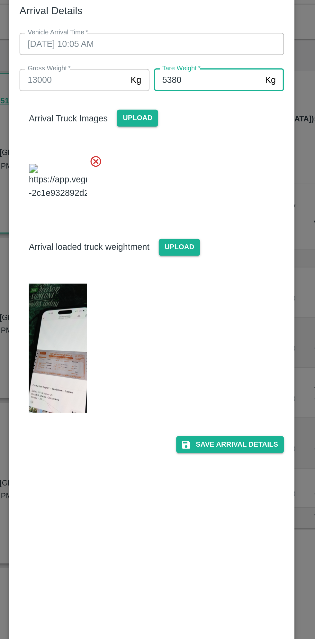
click at [99, 89] on label "Gross Weight   *" at bounding box center [101, 88] width 24 height 5
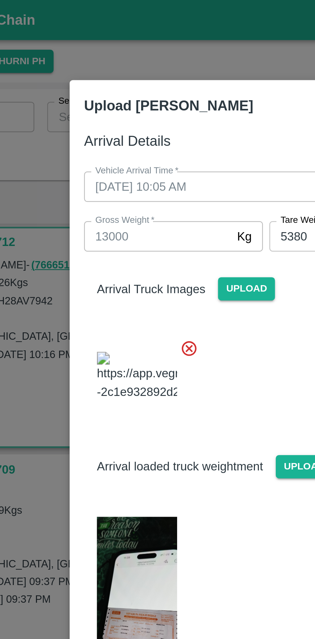
click at [124, 140] on icon at bounding box center [127, 140] width 6 height 6
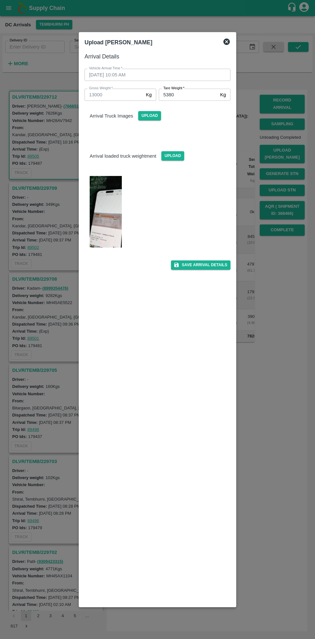
click at [220, 36] on div "Upload [PERSON_NAME]" at bounding box center [157, 42] width 151 height 14
click at [221, 37] on div "Upload [PERSON_NAME]" at bounding box center [157, 42] width 151 height 14
click at [226, 41] on icon at bounding box center [227, 42] width 8 height 8
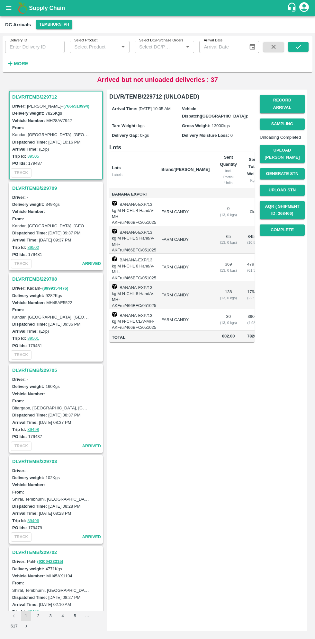
click at [217, 47] on input "Arrival Date" at bounding box center [221, 47] width 44 height 12
type input "DD/MM/YYYY"
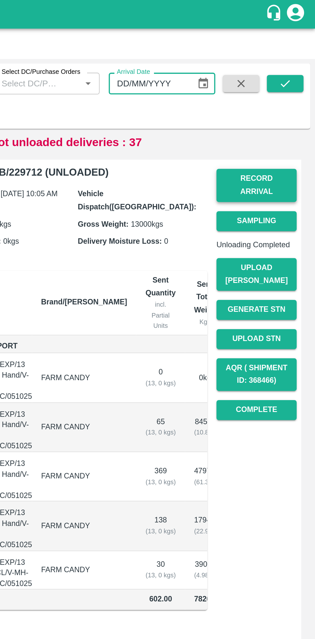
click at [280, 100] on button "Record Arrival" at bounding box center [282, 104] width 45 height 19
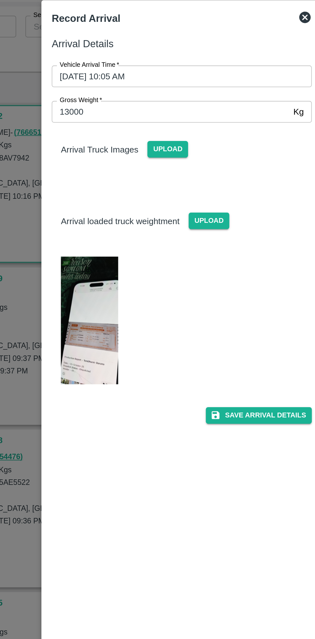
click at [98, 94] on input "13000" at bounding box center [150, 95] width 133 height 12
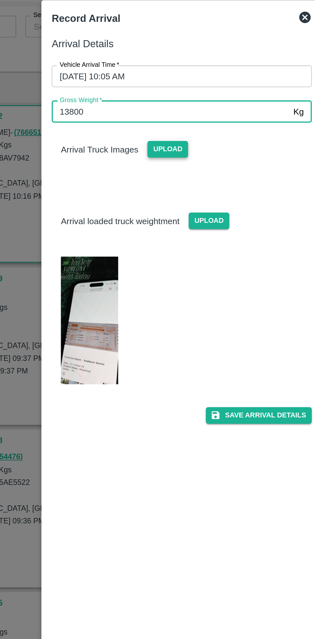
type input "13800"
click at [154, 111] on span "Upload" at bounding box center [149, 115] width 23 height 9
click at [0, 0] on input "Upload" at bounding box center [0, 0] width 0 height 0
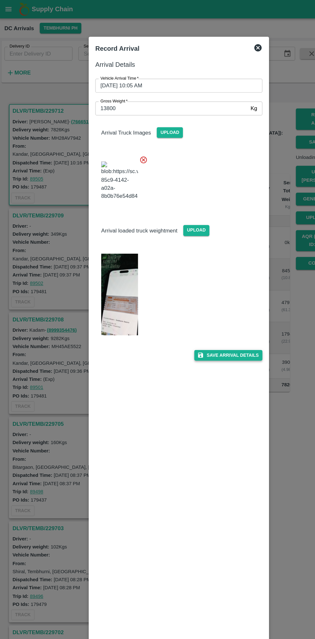
click at [213, 315] on button "Save Arrival Details" at bounding box center [200, 310] width 59 height 9
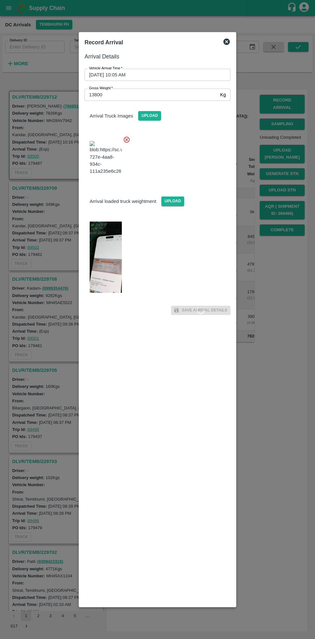
click at [104, 273] on img at bounding box center [106, 257] width 32 height 71
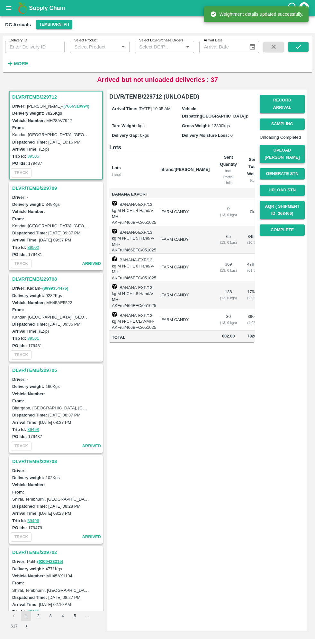
click at [290, 164] on button "Upload [PERSON_NAME]" at bounding box center [282, 154] width 45 height 19
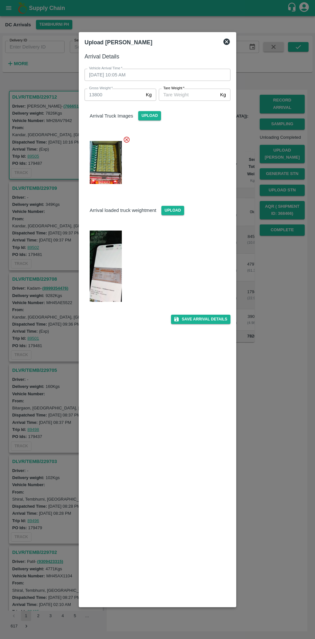
click at [183, 94] on input "[PERSON_NAME]   *" at bounding box center [188, 95] width 59 height 12
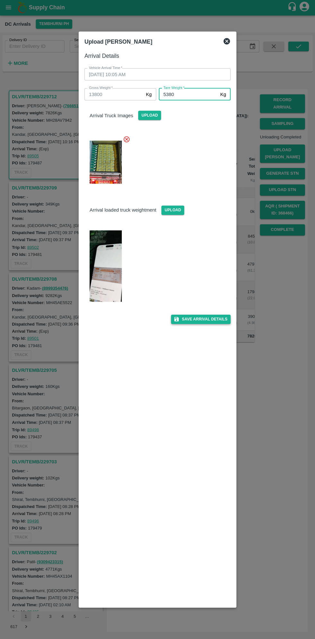
type input "5380"
click at [213, 318] on button "Save Arrival Details" at bounding box center [200, 319] width 59 height 9
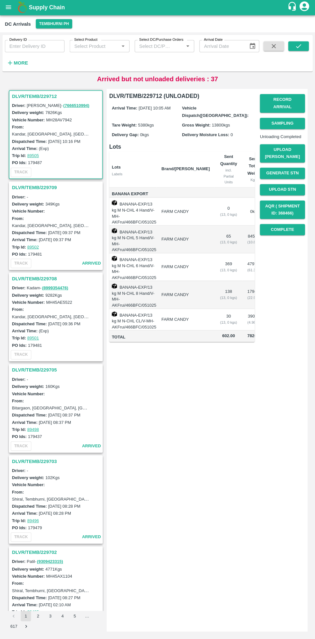
click at [31, 279] on h3 "DLVR/TEMB/229708" at bounding box center [56, 279] width 89 height 8
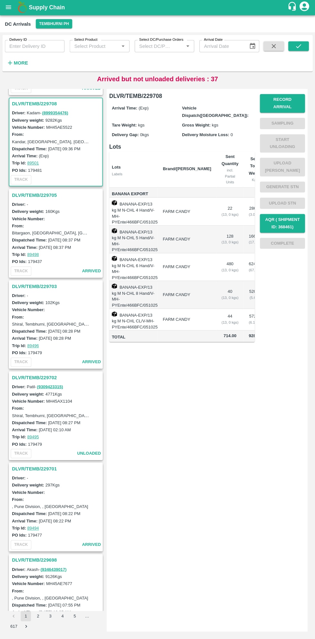
scroll to position [547, 0]
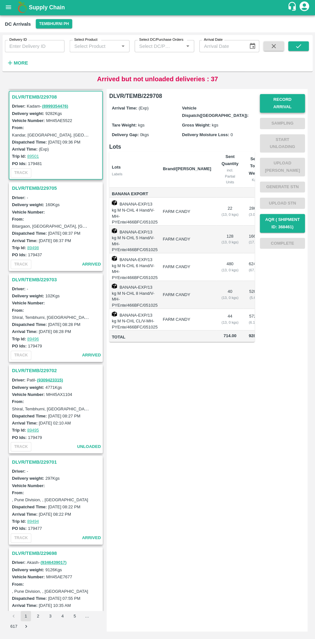
click at [280, 100] on button "Record Arrival" at bounding box center [282, 104] width 45 height 19
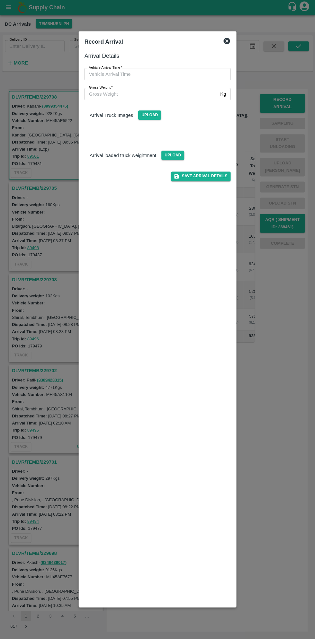
click at [103, 75] on input "Vehicle Arrival Time   *" at bounding box center [154, 75] width 141 height 12
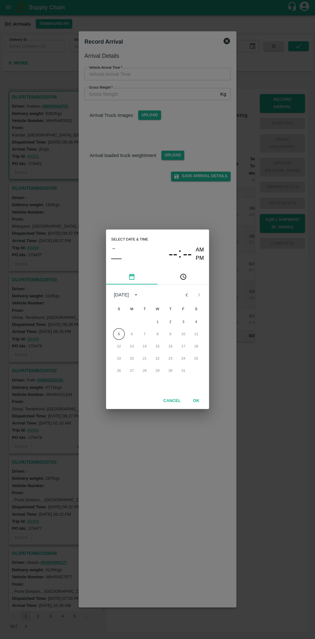
click at [180, 276] on icon "pick time" at bounding box center [183, 277] width 7 height 7
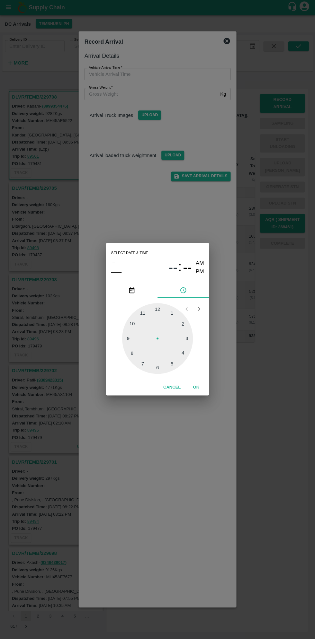
click at [142, 313] on div at bounding box center [157, 339] width 71 height 71
click at [159, 369] on div at bounding box center [157, 339] width 71 height 71
click at [156, 373] on div at bounding box center [157, 339] width 71 height 71
type input "[DATE] 11:30 AM"
click at [206, 385] on button "OK" at bounding box center [196, 387] width 21 height 11
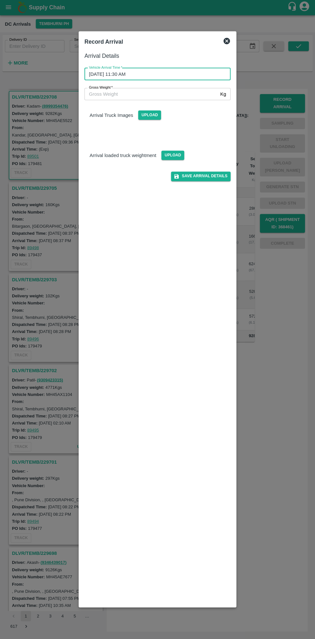
click at [102, 95] on input "Gross Weight   *" at bounding box center [150, 95] width 133 height 12
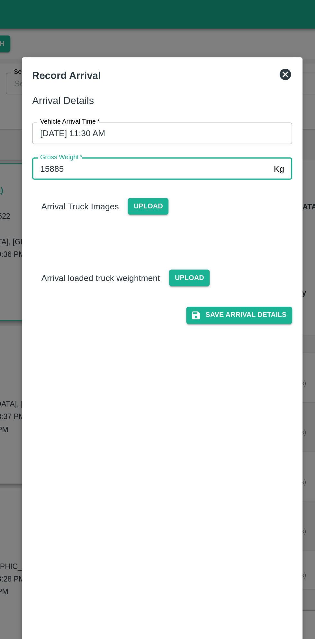
type input "15885"
click at [142, 119] on span "Upload" at bounding box center [149, 115] width 23 height 9
click at [0, 0] on input "Upload" at bounding box center [0, 0] width 0 height 0
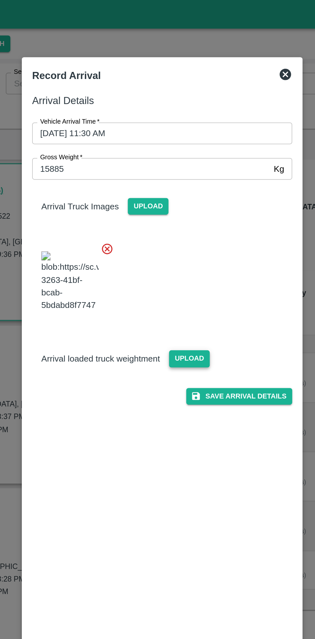
click at [171, 206] on span "Upload" at bounding box center [172, 201] width 23 height 9
click at [0, 0] on input "Upload" at bounding box center [0, 0] width 0 height 0
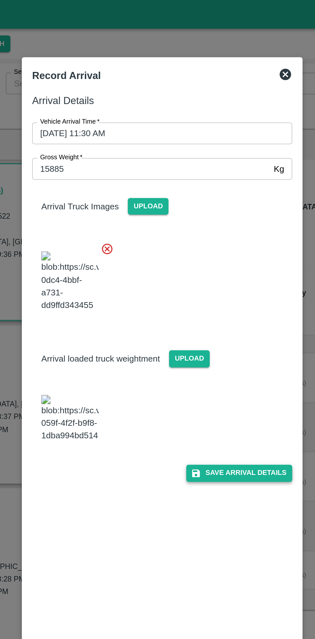
click at [209, 270] on button "Save Arrival Details" at bounding box center [200, 265] width 59 height 9
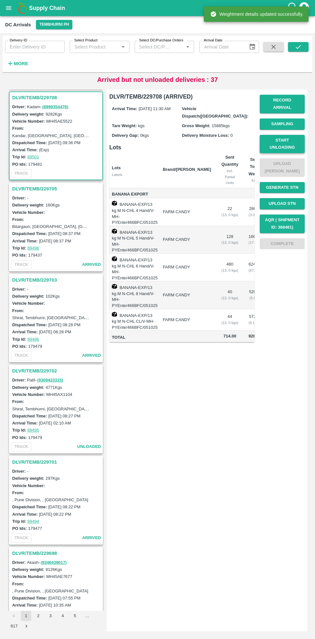
click at [290, 140] on button "Start Unloading" at bounding box center [282, 144] width 45 height 19
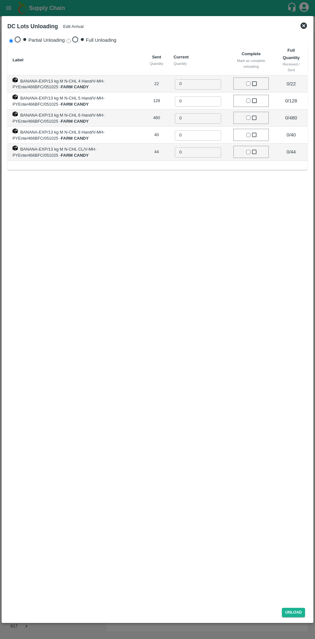
click at [76, 25] on button "Edit Arrival" at bounding box center [73, 26] width 21 height 5
